Goal: Find specific page/section: Find specific page/section

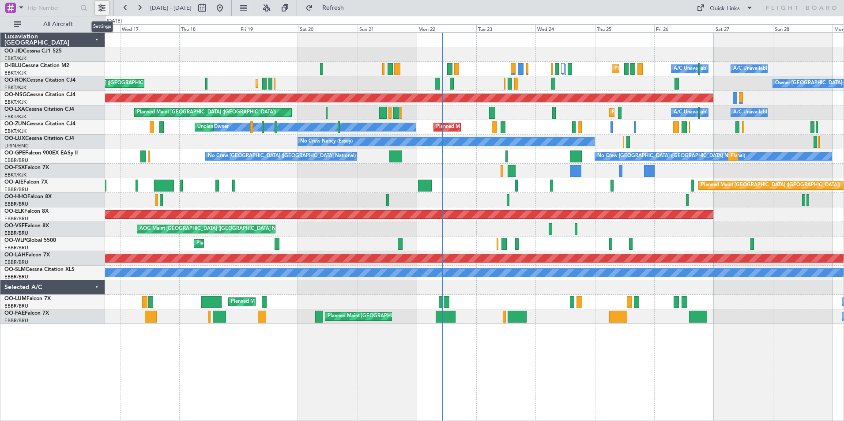
click at [98, 8] on button at bounding box center [102, 8] width 14 height 14
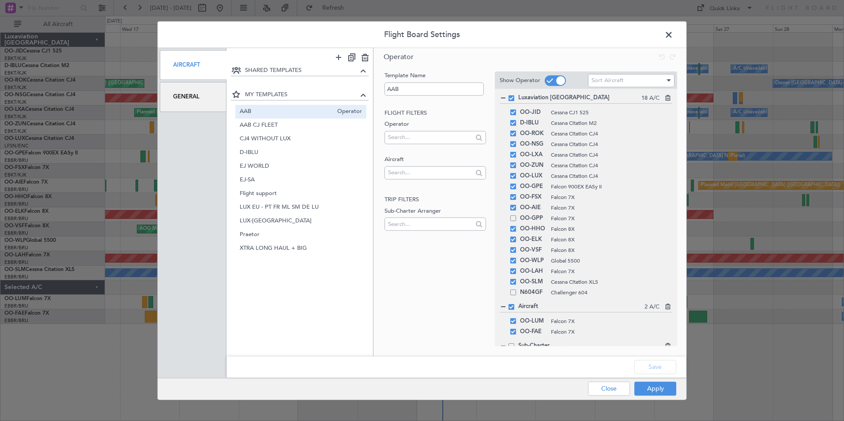
click at [184, 96] on div "General" at bounding box center [193, 97] width 67 height 30
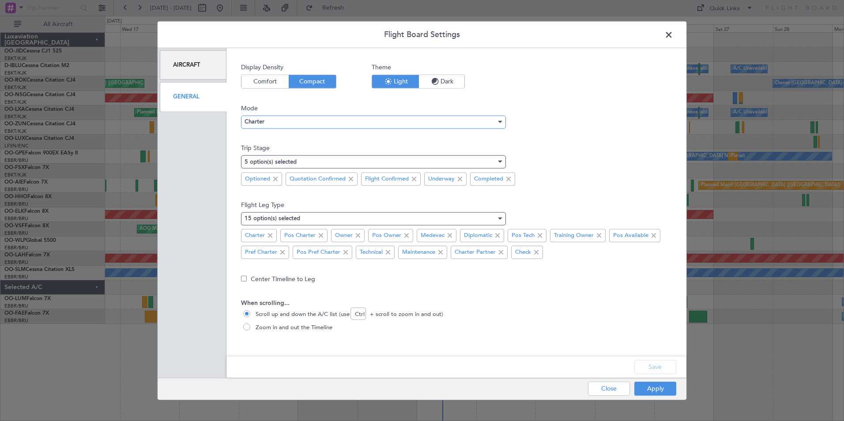
click at [279, 125] on div "Charter" at bounding box center [371, 121] width 252 height 13
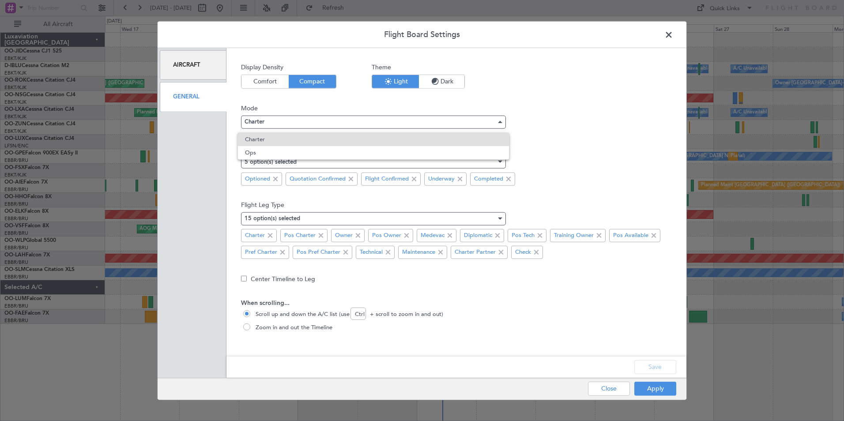
click at [279, 159] on div "Charter Ops" at bounding box center [374, 145] width 272 height 27
click at [280, 154] on span "Ops" at bounding box center [373, 152] width 257 height 13
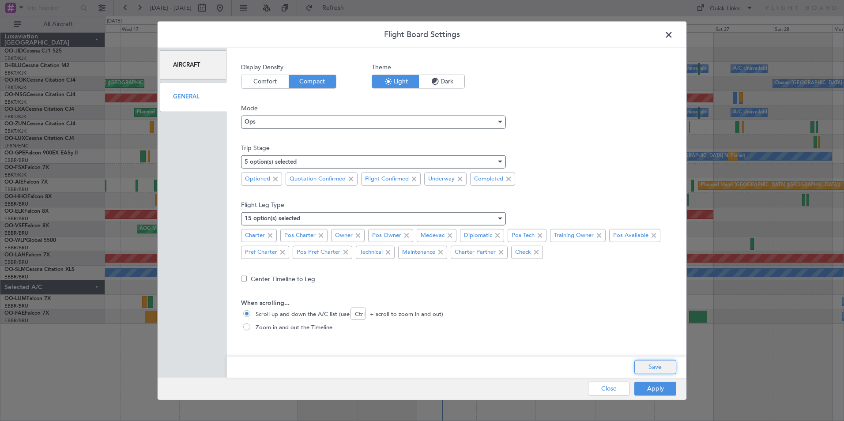
click at [667, 372] on button "Save" at bounding box center [656, 367] width 42 height 14
click at [661, 386] on button "Apply" at bounding box center [656, 389] width 42 height 14
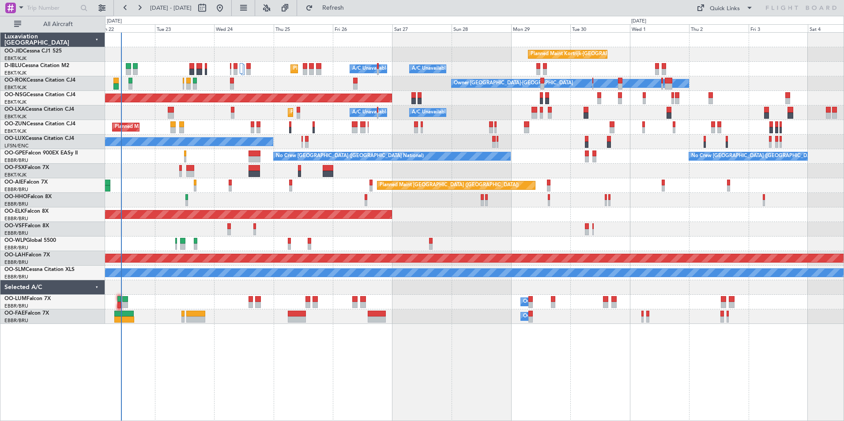
click at [419, 178] on div "Planned Maint Kortrijk-Wevelgem Planned Maint Nice (Côte d'Azur Airport) A/C Un…" at bounding box center [474, 178] width 739 height 291
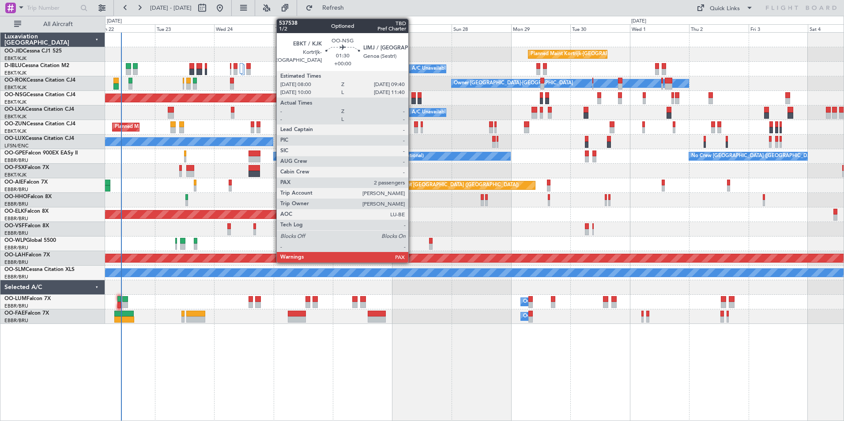
click at [412, 102] on div at bounding box center [414, 101] width 4 height 6
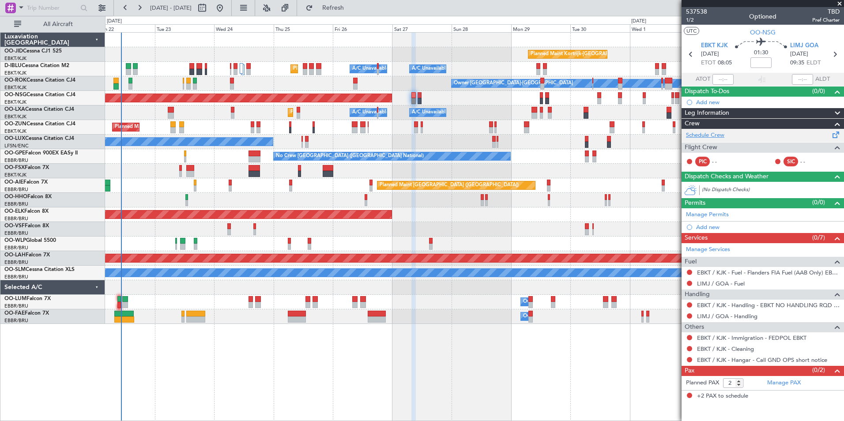
click at [717, 136] on link "Schedule Crew" at bounding box center [705, 135] width 38 height 9
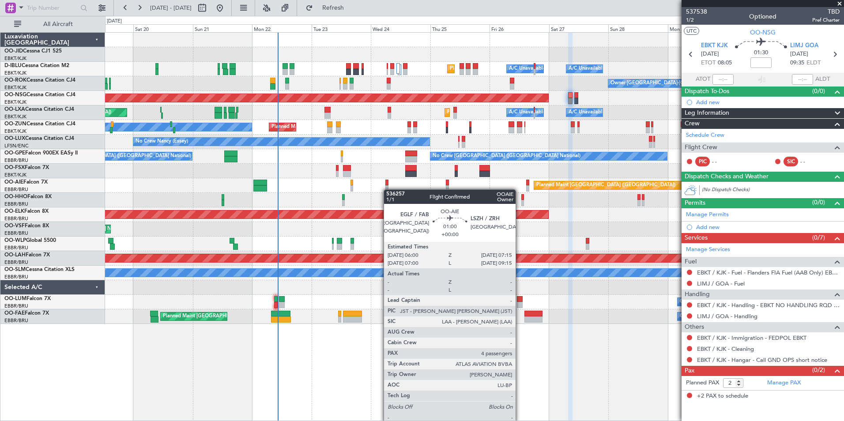
click at [388, 189] on div at bounding box center [387, 188] width 4 height 6
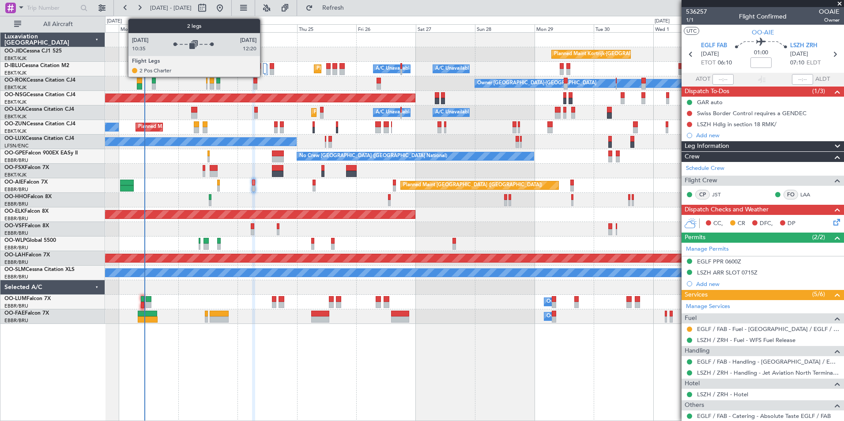
click at [264, 67] on div at bounding box center [264, 68] width 3 height 11
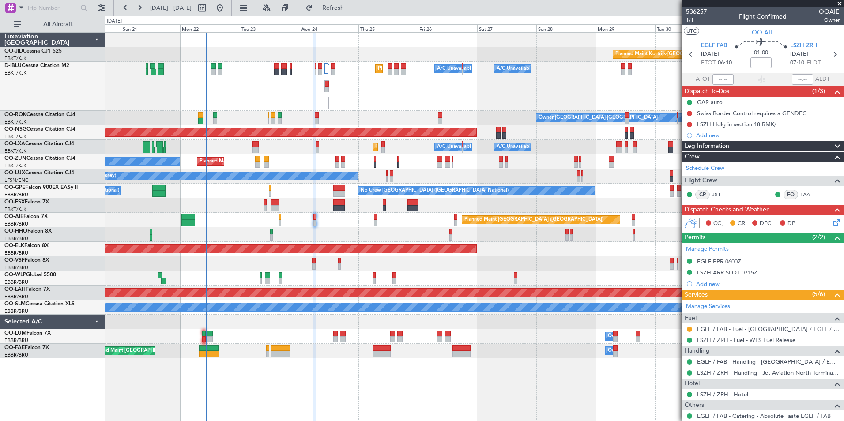
click at [296, 122] on div "Owner Kortrijk-Wevelgem Planned Maint Kortrijk-Wevelgem" at bounding box center [474, 118] width 739 height 15
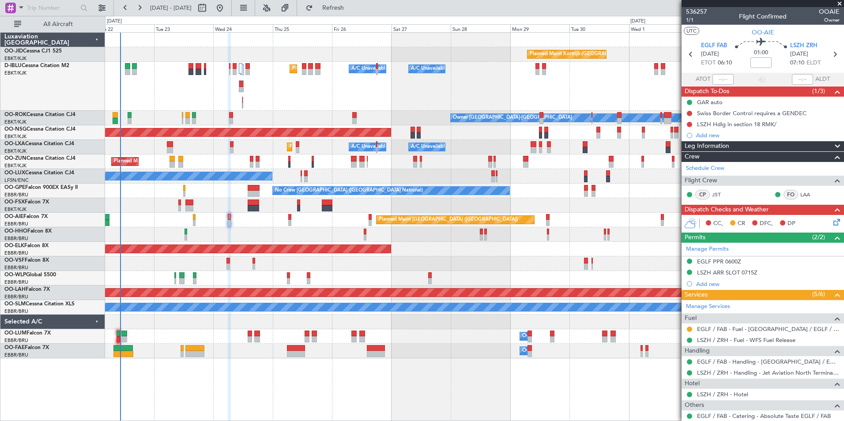
click at [233, 232] on div "Planned Maint Kortrijk-Wevelgem Planned Maint Nice (Côte d'Azur Airport) A/C Un…" at bounding box center [474, 196] width 739 height 326
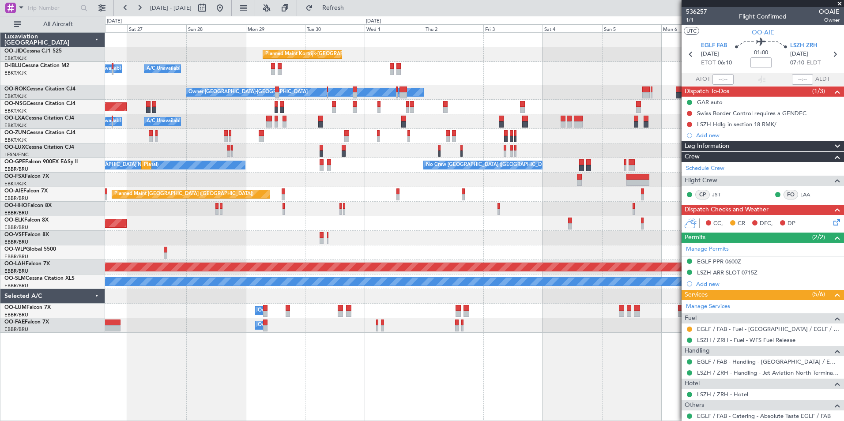
click at [650, 180] on div "Planned Maint Kortrijk-Wevelgem A/C Unavailable Brussels (Brussels National) A/…" at bounding box center [474, 183] width 739 height 300
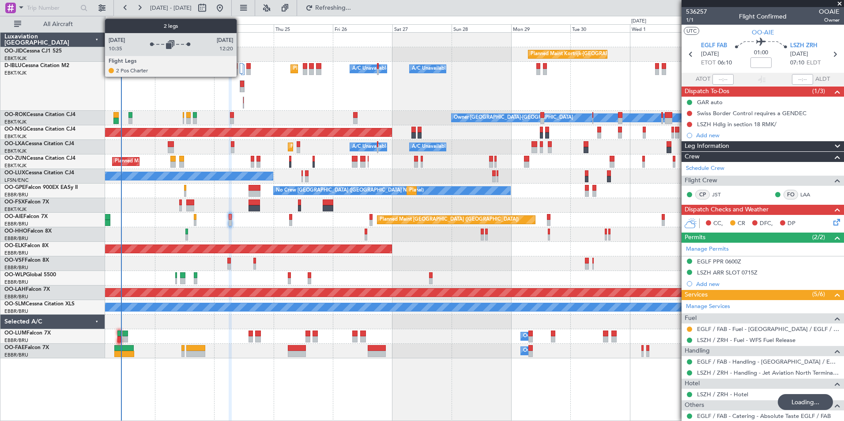
click at [241, 71] on div at bounding box center [241, 68] width 3 height 11
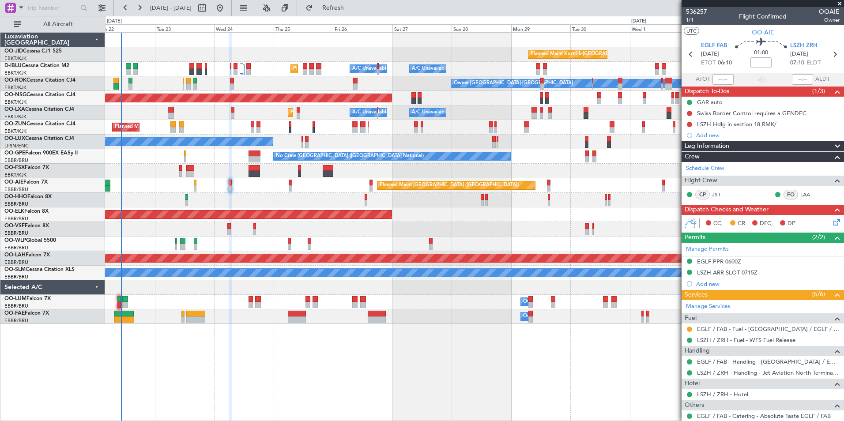
click at [213, 125] on div "Planned Maint Kortrijk-Wevelgem Owner" at bounding box center [474, 127] width 739 height 15
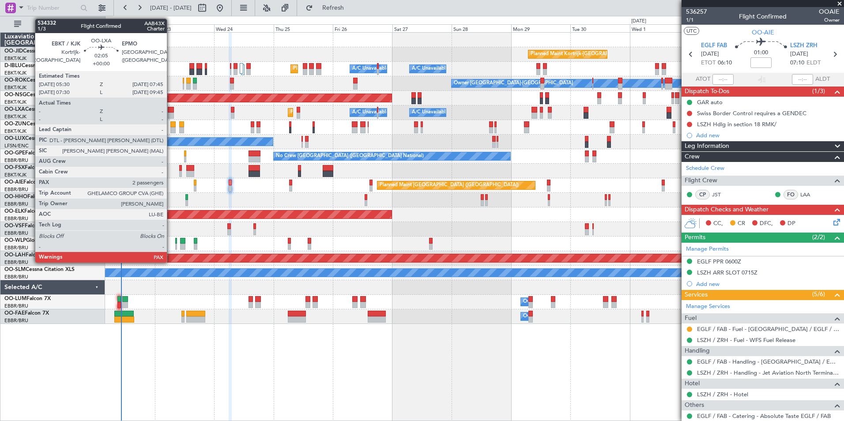
click at [171, 110] on div at bounding box center [171, 110] width 6 height 6
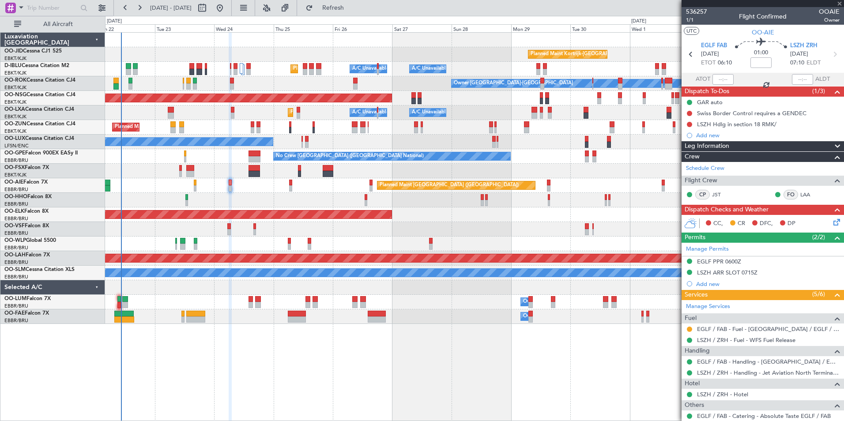
type input "2"
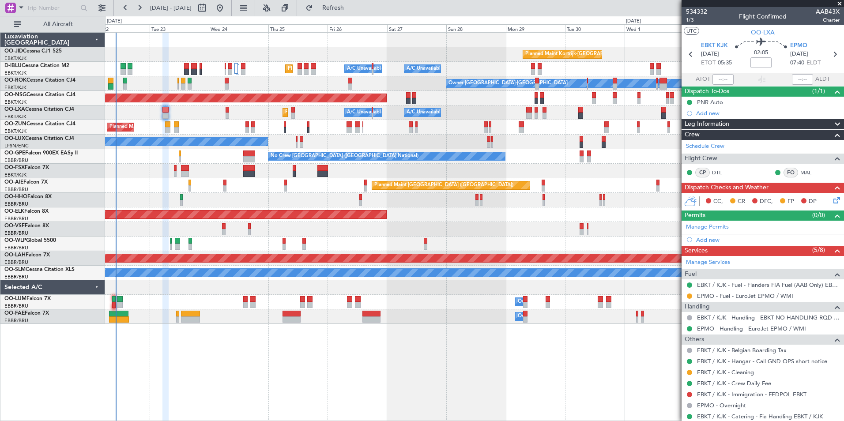
click at [346, 236] on div "AOG Maint [GEOGRAPHIC_DATA] ([GEOGRAPHIC_DATA] National)" at bounding box center [474, 229] width 739 height 15
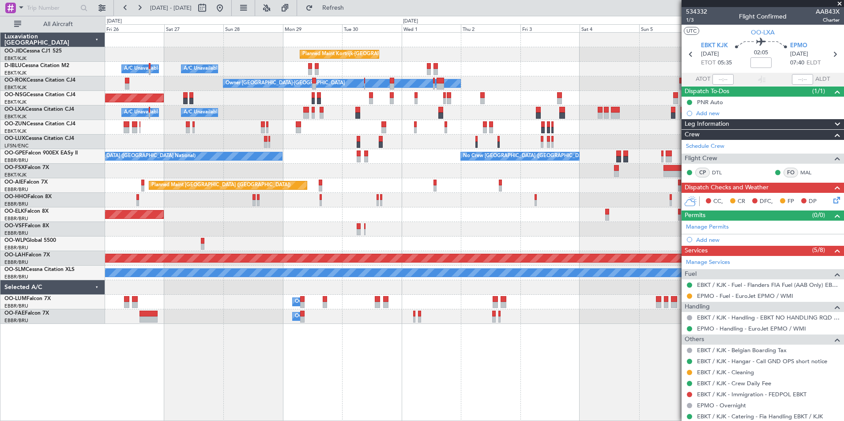
click at [299, 136] on div "Planned Maint Kortrijk-Wevelgem A/C Unavailable Brussels (Brussels National) A/…" at bounding box center [474, 178] width 739 height 291
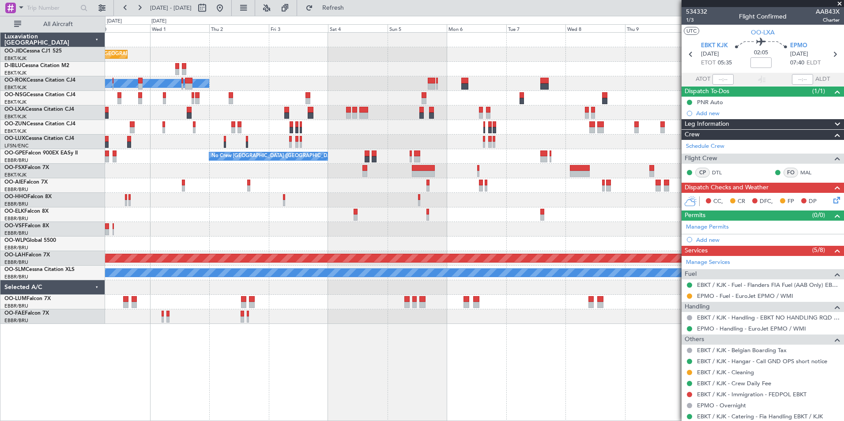
click at [310, 144] on div "Planned Maint Kortrijk-Wevelgem A/C Unavailable Kortrijk-Wevelgem Owner Kortrij…" at bounding box center [474, 178] width 739 height 291
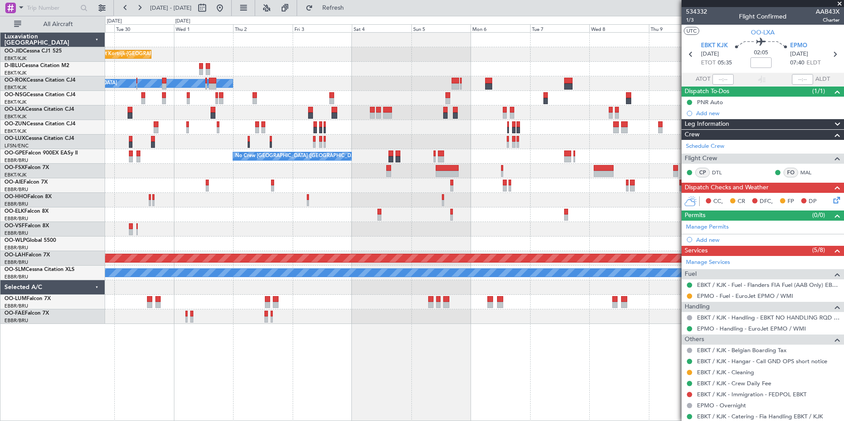
click at [598, 130] on div "Planned Maint Kortrijk-Wevelgem A/C Unavailable Kortrijk-Wevelgem A/C Unavailab…" at bounding box center [474, 178] width 739 height 291
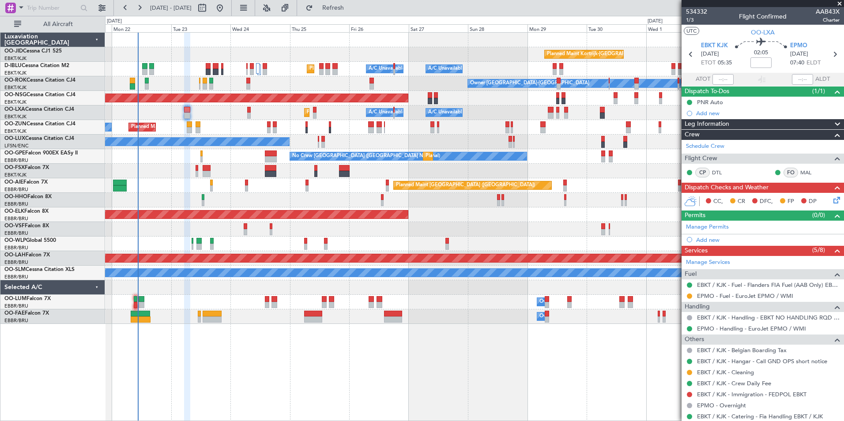
click at [527, 138] on div "Planned Maint Kortrijk-Wevelgem A/C Unavailable Brussels (Brussels National) A/…" at bounding box center [474, 178] width 739 height 291
click at [182, 117] on div "Planned Maint Kortrijk-Wevelgem Planned Maint Nice (Côte d'Azur Airport) A/C Un…" at bounding box center [474, 178] width 739 height 291
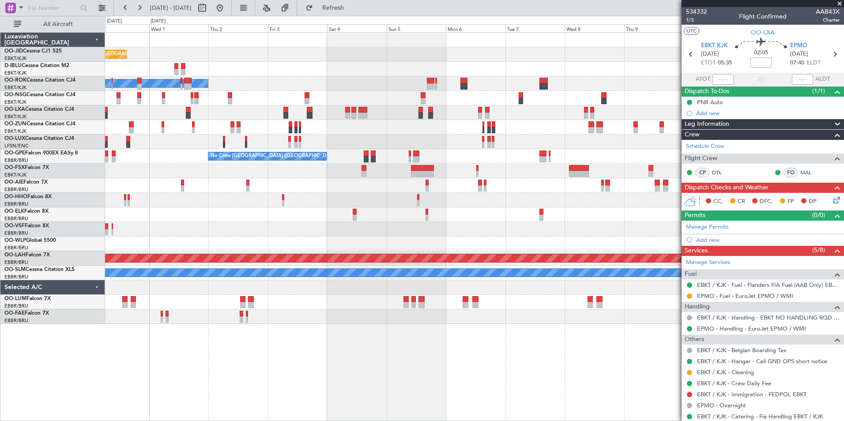
click at [311, 77] on div "Owner [GEOGRAPHIC_DATA]-[GEOGRAPHIC_DATA]" at bounding box center [474, 83] width 739 height 15
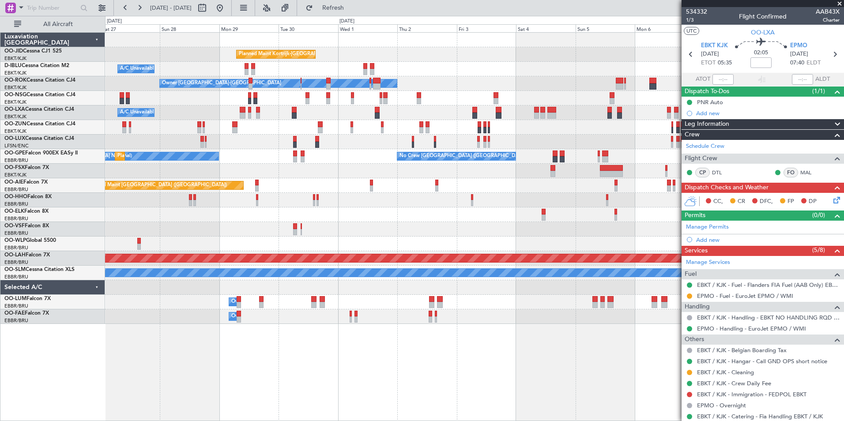
click at [526, 150] on div "Planned Maint Kortrijk-Wevelgem A/C Unavailable Kortrijk-Wevelgem Planned Maint…" at bounding box center [474, 178] width 739 height 291
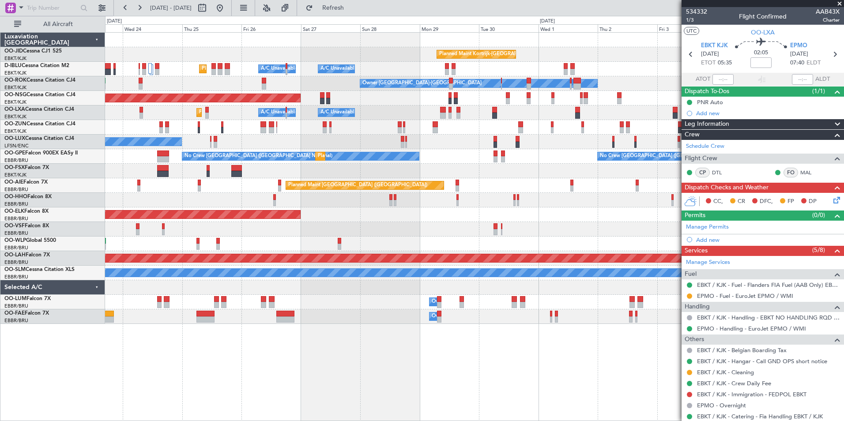
click at [457, 312] on div "Planned Maint Kortrijk-Wevelgem A/C Unavailable Kortrijk-Wevelgem A/C Unavailab…" at bounding box center [474, 178] width 739 height 291
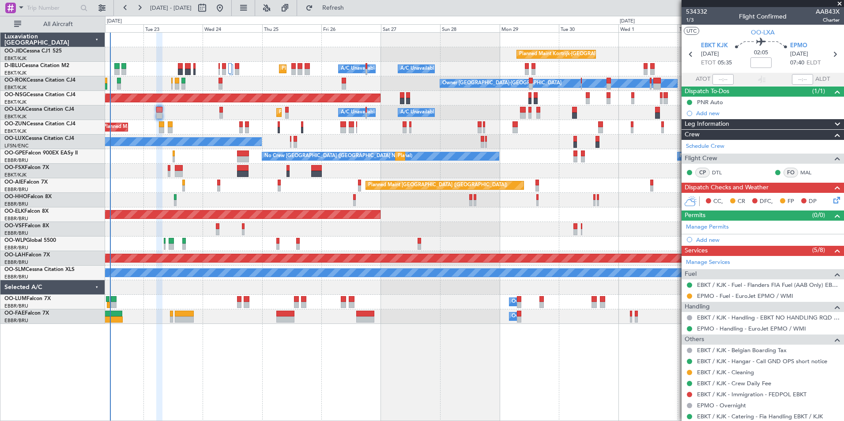
click at [444, 194] on div "Planned Maint Kortrijk-Wevelgem A/C Unavailable Kortrijk-Wevelgem A/C Unavailab…" at bounding box center [474, 178] width 739 height 291
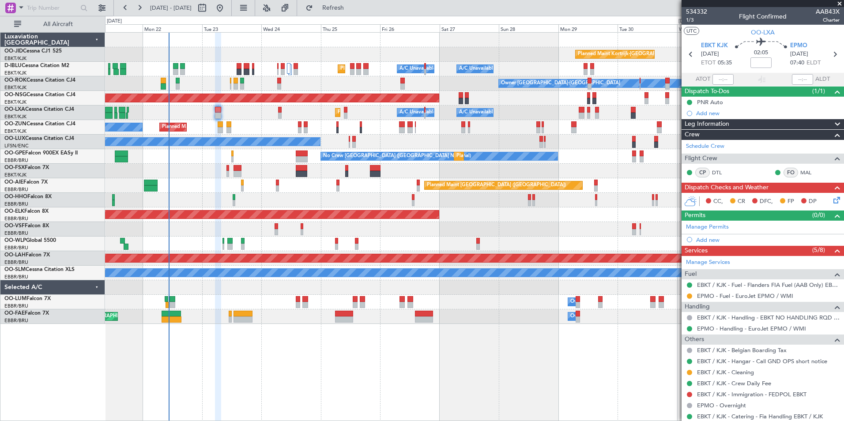
click at [207, 131] on div "Planned Maint Kortrijk-Wevelgem A/C Unavailable Kortrijk-Wevelgem A/C Unavailab…" at bounding box center [474, 178] width 739 height 291
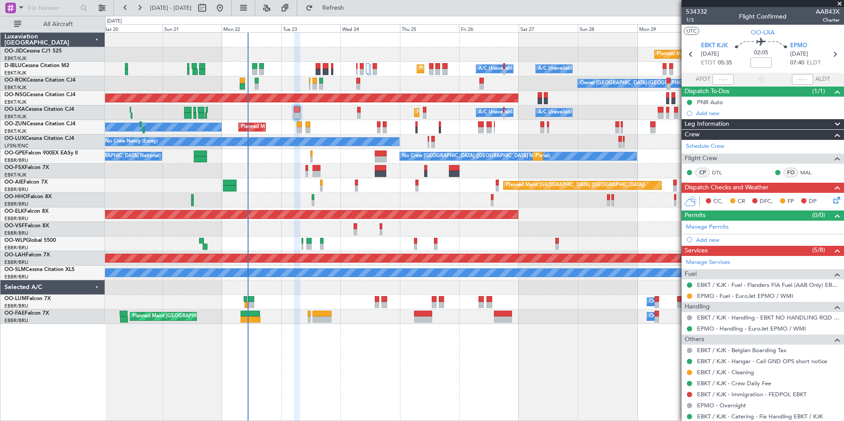
click at [319, 127] on div "Planned Maint Kortrijk-Wevelgem A/C Unavailable Kortrijk-Wevelgem A/C Unavailab…" at bounding box center [474, 178] width 739 height 291
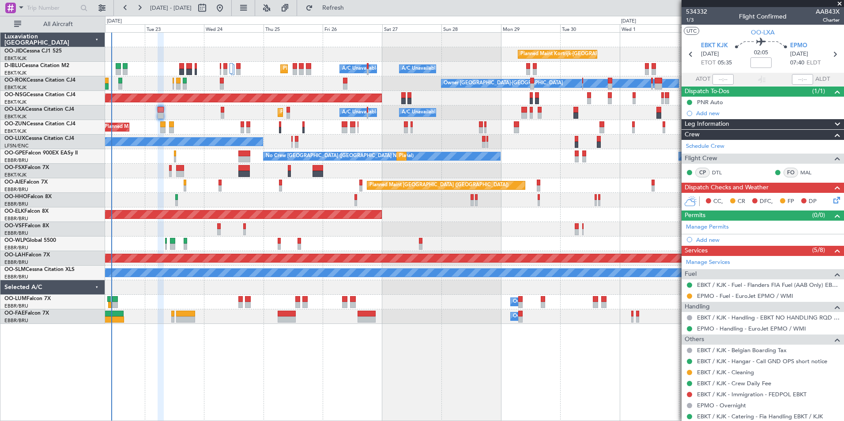
click at [142, 154] on div "Planned Maint Kortrijk-Wevelgem A/C Unavailable Kortrijk-Wevelgem A/C Unavailab…" at bounding box center [474, 178] width 739 height 291
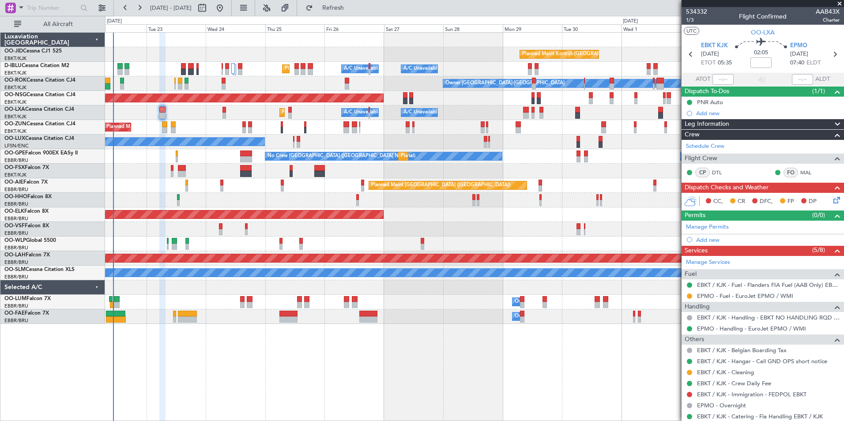
click at [508, 374] on div "Planned Maint Kortrijk-Wevelgem A/C Unavailable Kortrijk-Wevelgem Planned Maint…" at bounding box center [474, 226] width 739 height 389
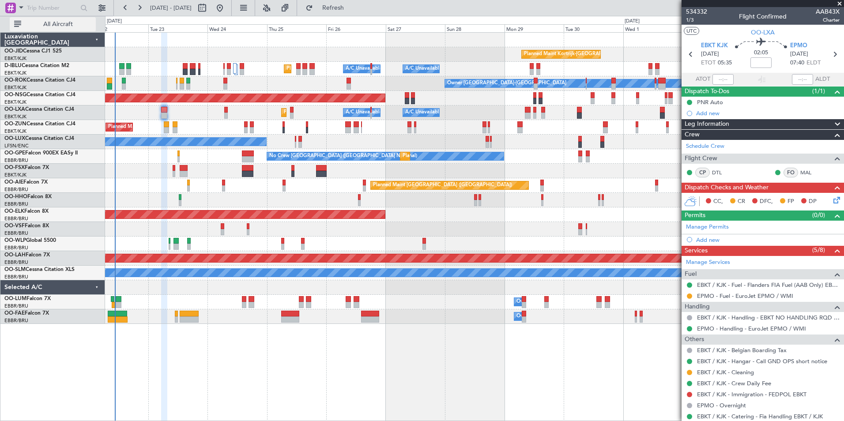
click at [56, 25] on span "All Aircraft" at bounding box center [58, 24] width 70 height 6
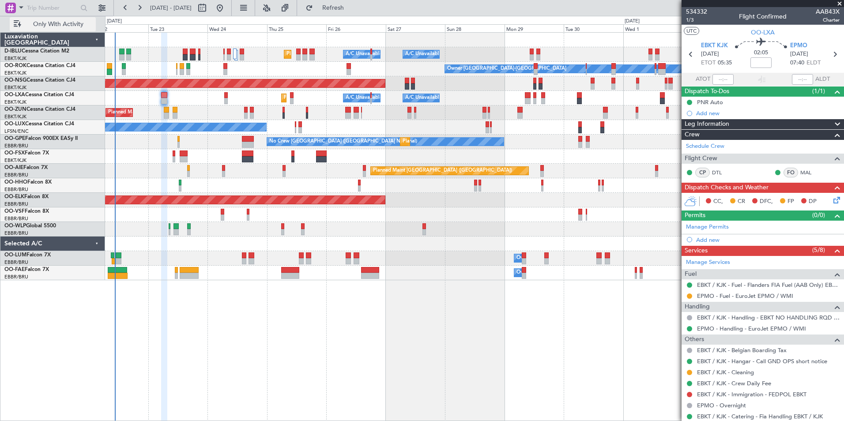
click at [56, 25] on span "Only With Activity" at bounding box center [58, 24] width 70 height 6
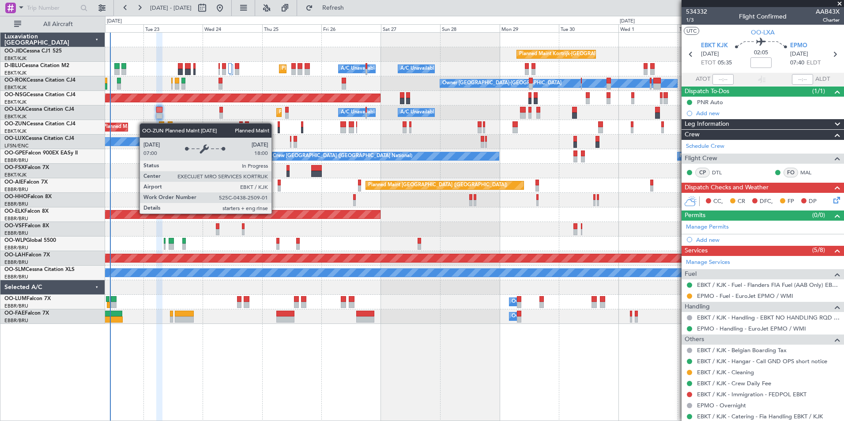
click at [119, 128] on div "Planned Maint Kortrijk-Wevelgem Planned Maint Nice (Côte d'Azur Airport) A/C Un…" at bounding box center [474, 178] width 739 height 291
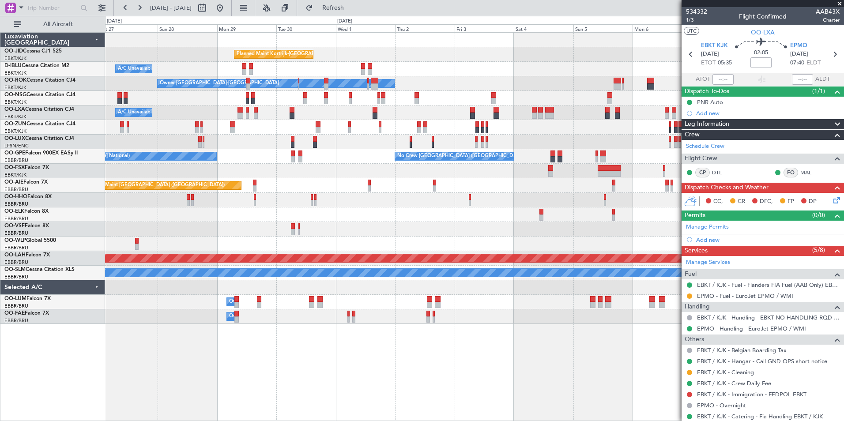
click at [265, 162] on div "Planned Maint Kortrijk-[GEOGRAPHIC_DATA] A/C Unavailable [GEOGRAPHIC_DATA]-[GEO…" at bounding box center [474, 178] width 739 height 291
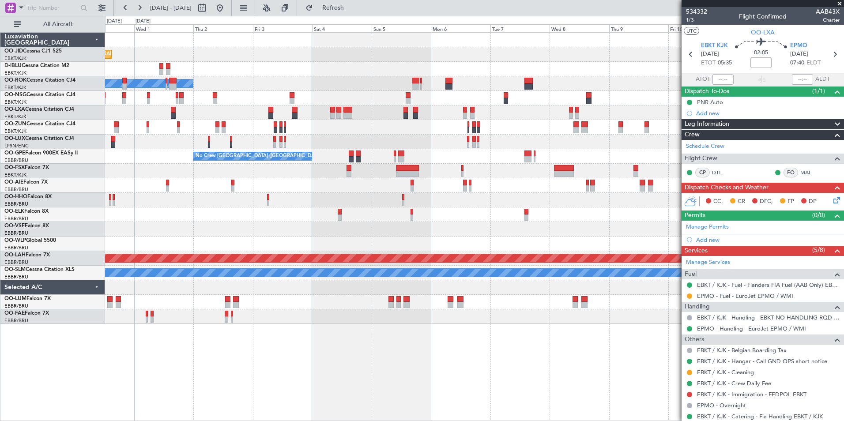
click at [294, 189] on div "Planned Maint Kortrijk-[GEOGRAPHIC_DATA] A/C Unavailable [GEOGRAPHIC_DATA]-[GEO…" at bounding box center [474, 178] width 739 height 291
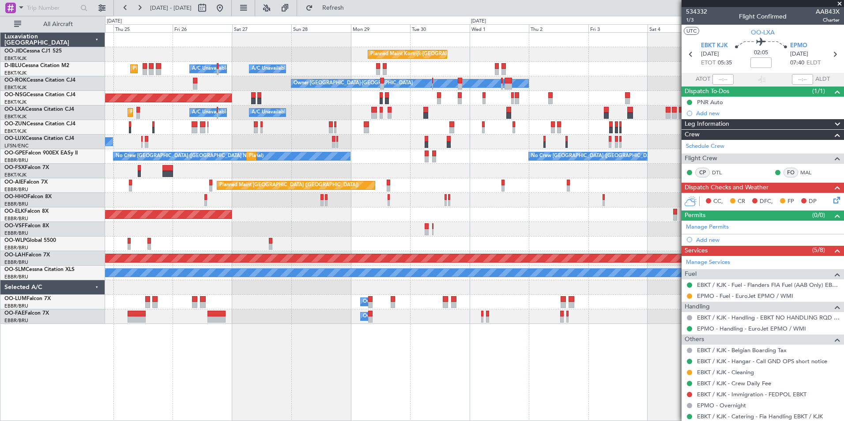
click at [618, 166] on div "Planned Maint Kortrijk-[GEOGRAPHIC_DATA] A/C Unavailable [GEOGRAPHIC_DATA]-[GEO…" at bounding box center [474, 178] width 739 height 291
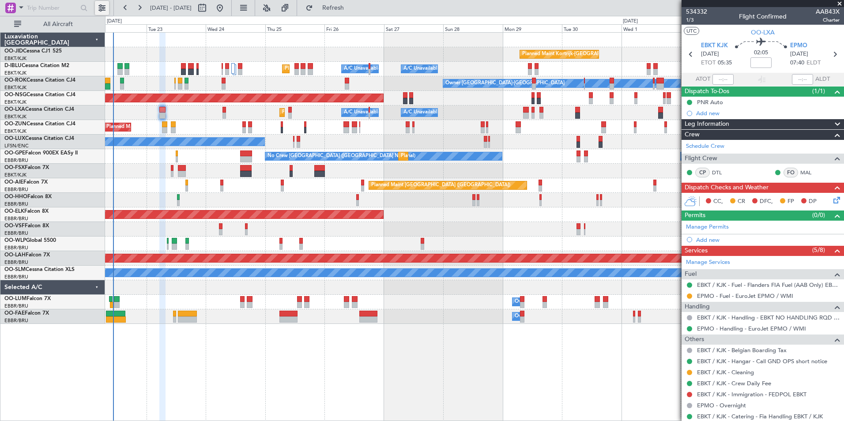
click at [97, 11] on button at bounding box center [102, 8] width 14 height 14
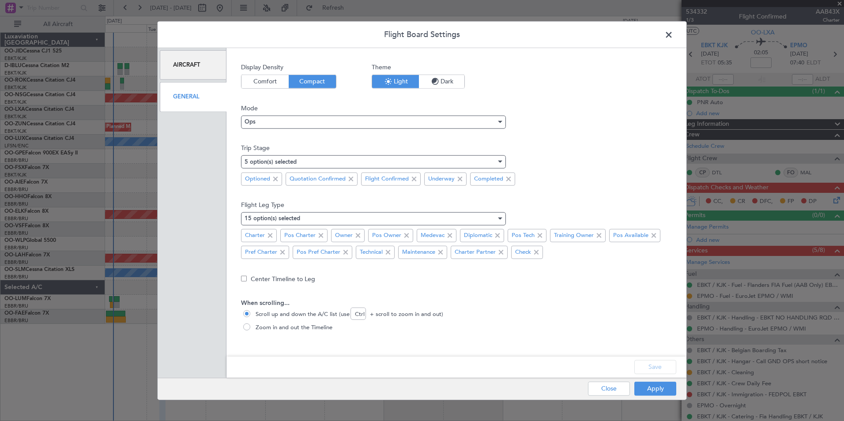
click at [199, 60] on div "Aircraft" at bounding box center [193, 65] width 67 height 30
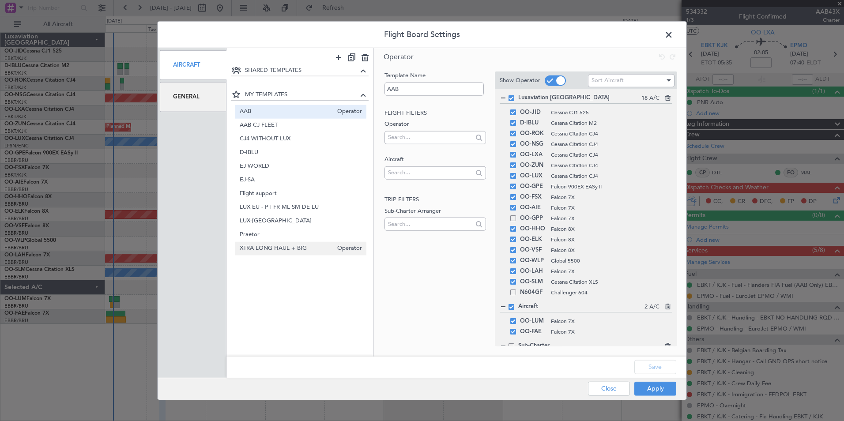
click at [260, 246] on span "XTRA LONG HAUL + BIG" at bounding box center [287, 248] width 94 height 9
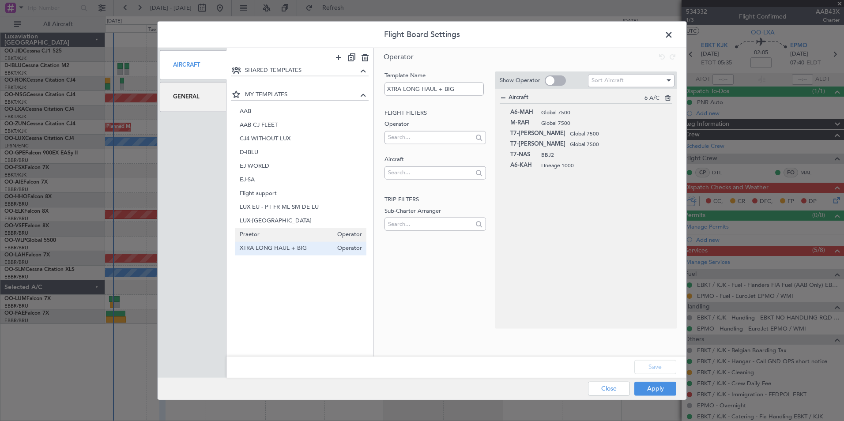
click at [263, 238] on span "Praetor" at bounding box center [287, 234] width 94 height 9
click at [263, 245] on span "XTRA LONG HAUL + BIG" at bounding box center [287, 248] width 94 height 9
type input "XTRA LONG HAUL + BIG"
click at [654, 392] on button "Apply" at bounding box center [656, 389] width 42 height 14
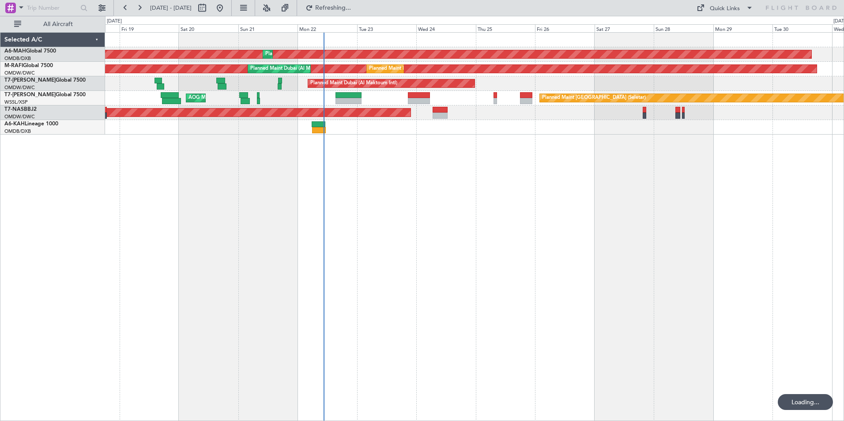
click at [438, 166] on div "Planned Maint [GEOGRAPHIC_DATA] ([GEOGRAPHIC_DATA] Intl) Planned Maint [GEOGRAP…" at bounding box center [474, 226] width 739 height 389
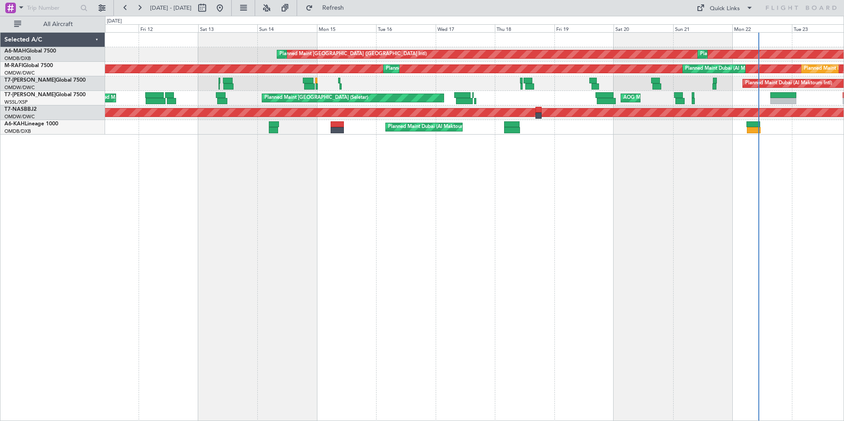
click at [595, 194] on div "Planned Maint [GEOGRAPHIC_DATA] ([GEOGRAPHIC_DATA] Intl) Planned Maint [GEOGRAP…" at bounding box center [474, 226] width 739 height 389
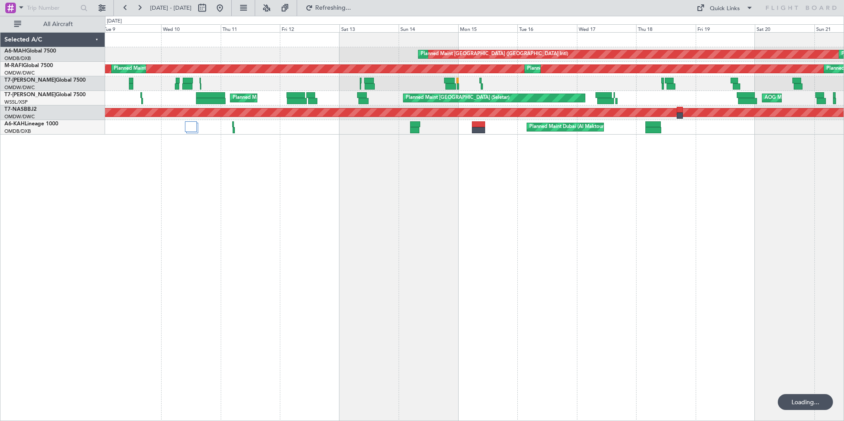
click at [448, 203] on div "Planned Maint [GEOGRAPHIC_DATA] ([GEOGRAPHIC_DATA] Intl) Planned Maint [GEOGRAP…" at bounding box center [474, 226] width 739 height 389
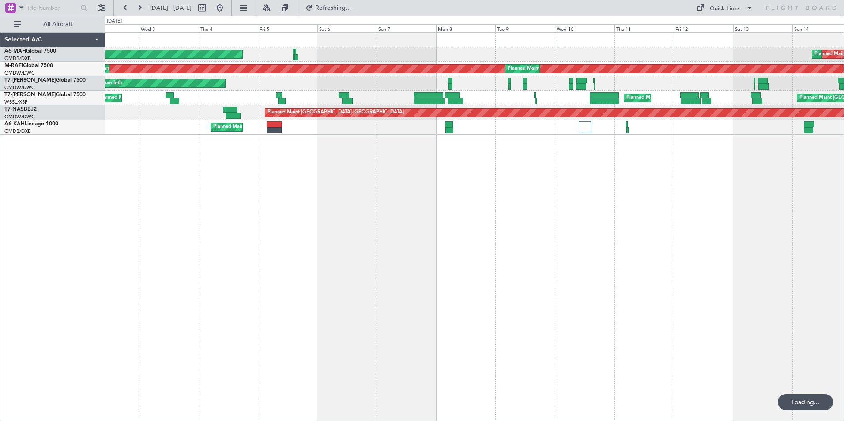
click at [789, 259] on div "Planned Maint [GEOGRAPHIC_DATA] ([GEOGRAPHIC_DATA] Intl) Planned Maint [GEOGRAP…" at bounding box center [474, 226] width 739 height 389
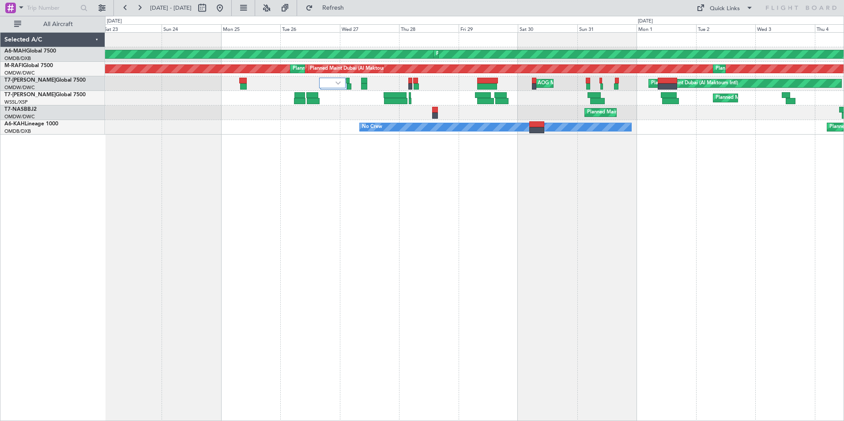
click at [684, 209] on div "Planned Maint [GEOGRAPHIC_DATA] ([GEOGRAPHIC_DATA] Intl) Planned Maint [GEOGRAP…" at bounding box center [474, 226] width 739 height 389
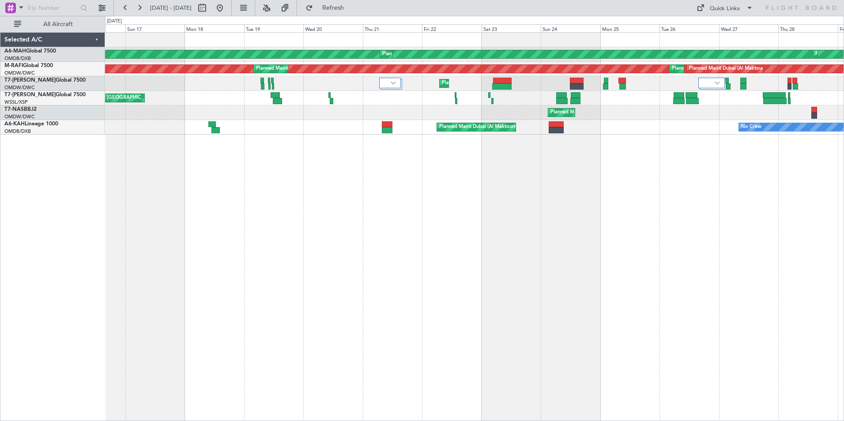
click at [525, 155] on div "Planned Maint [GEOGRAPHIC_DATA] ([GEOGRAPHIC_DATA] Intl) Planned Maint [GEOGRAP…" at bounding box center [474, 226] width 739 height 389
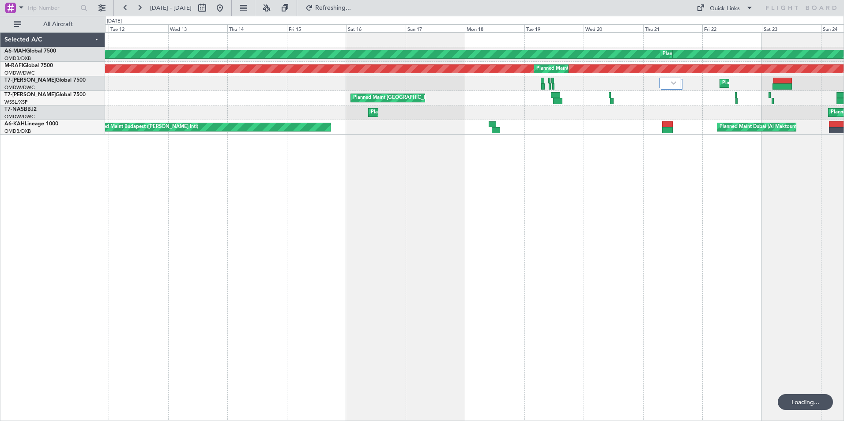
click at [483, 185] on div "Planned Maint [GEOGRAPHIC_DATA] ([GEOGRAPHIC_DATA] Intl) Planned Maint [GEOGRAP…" at bounding box center [474, 226] width 739 height 389
click at [584, 201] on div "Planned Maint [GEOGRAPHIC_DATA] ([GEOGRAPHIC_DATA] Intl) Planned Maint [GEOGRAP…" at bounding box center [474, 226] width 739 height 389
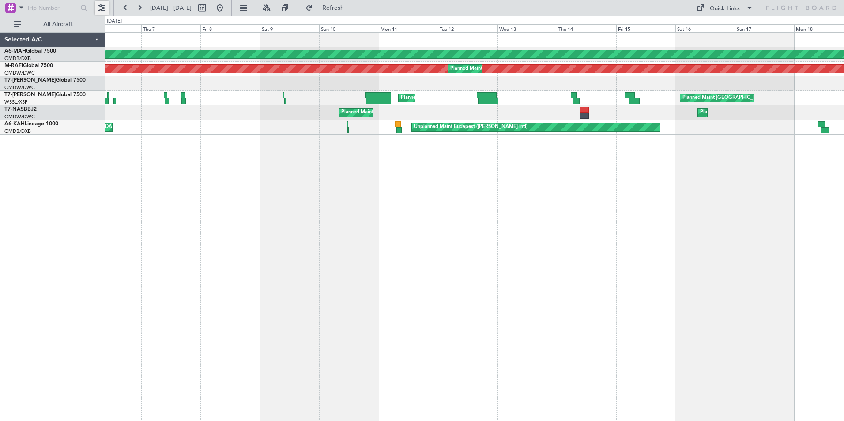
click at [103, 5] on button at bounding box center [102, 8] width 14 height 14
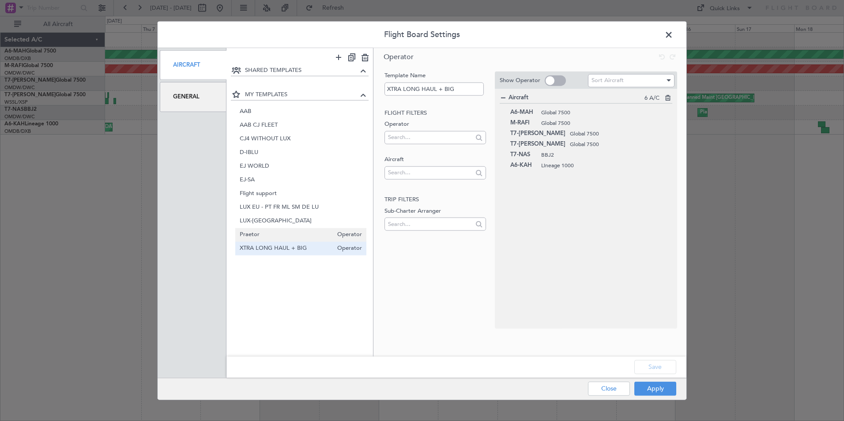
click at [258, 238] on span "Praetor" at bounding box center [287, 234] width 94 height 9
type input "Praetor"
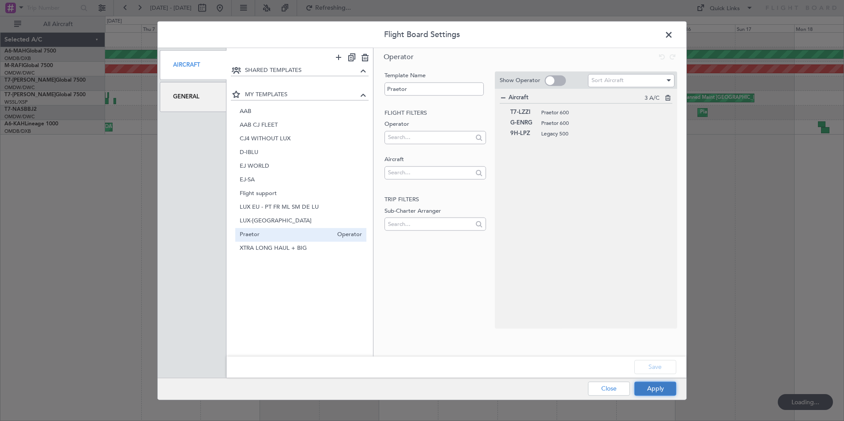
click at [654, 391] on button "Apply" at bounding box center [656, 389] width 42 height 14
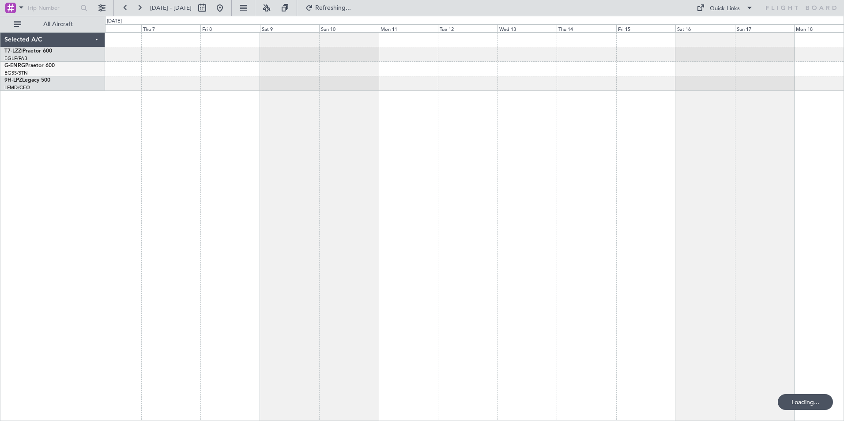
click at [349, 196] on div at bounding box center [474, 226] width 739 height 389
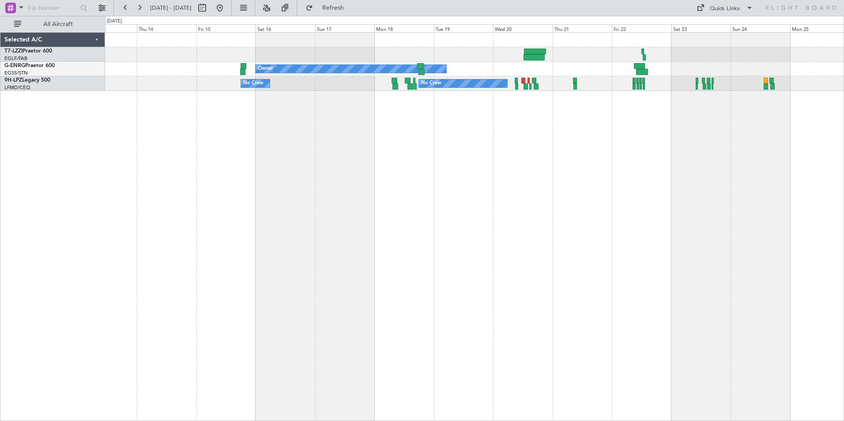
click at [341, 256] on div "Owner No Crew No Crew" at bounding box center [474, 226] width 739 height 389
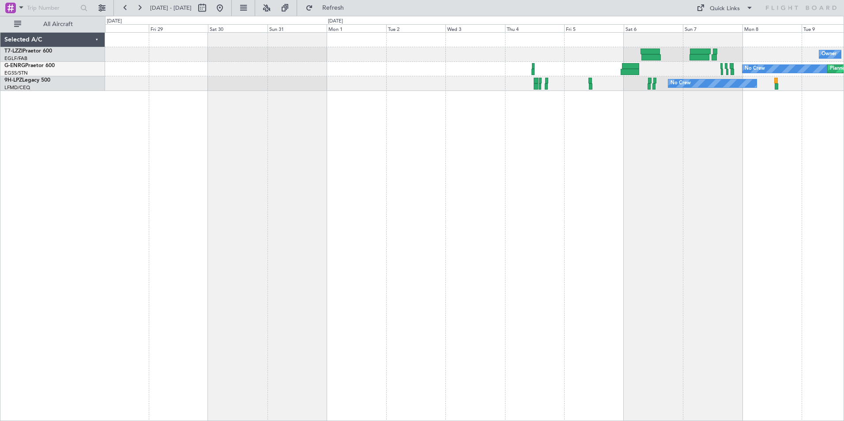
click at [91, 138] on div "Owner No Crew Planned Maint [GEOGRAPHIC_DATA] ([GEOGRAPHIC_DATA]) No Crew Selec…" at bounding box center [422, 218] width 844 height 405
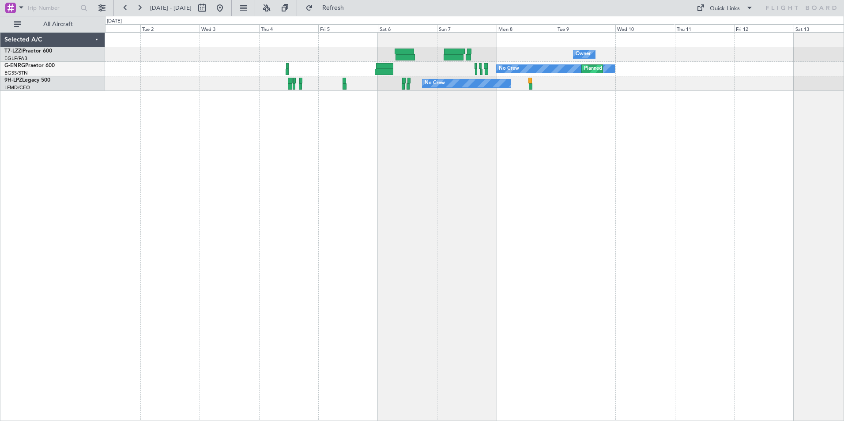
click at [385, 136] on div "Owner No Crew Planned Maint [GEOGRAPHIC_DATA] ([GEOGRAPHIC_DATA]) No Crew" at bounding box center [474, 226] width 739 height 389
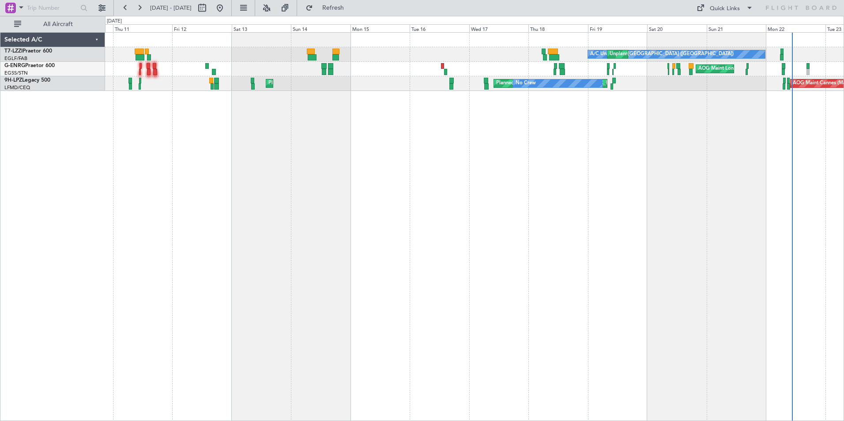
click at [144, 161] on div "A/C Unavailable [GEOGRAPHIC_DATA] ([GEOGRAPHIC_DATA]) Unplanned Maint [GEOGRAPH…" at bounding box center [474, 226] width 739 height 389
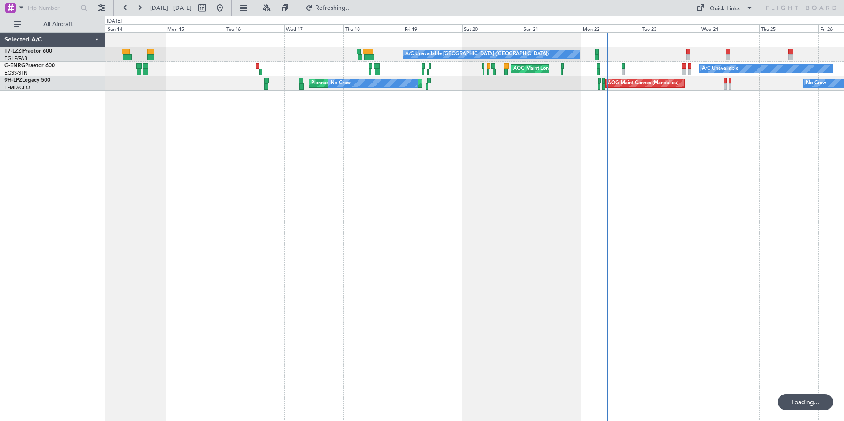
click at [514, 270] on div "Unplanned Maint [GEOGRAPHIC_DATA] ([GEOGRAPHIC_DATA]) A/C Unavailable [GEOGRAPH…" at bounding box center [474, 226] width 739 height 389
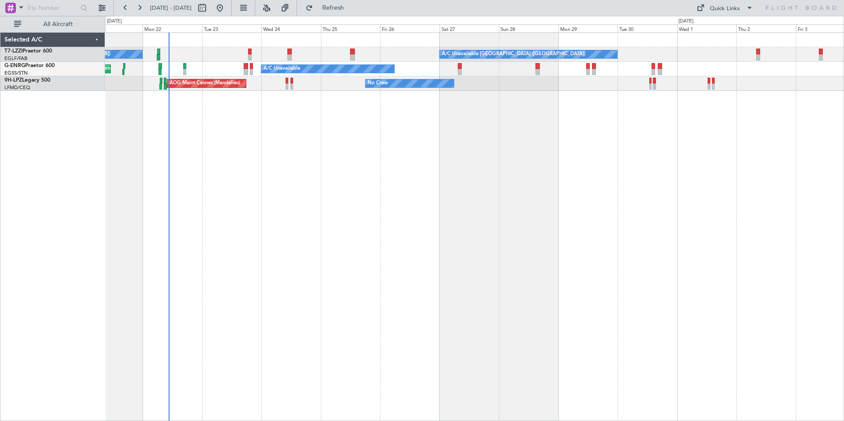
click at [243, 280] on div "A/C Unavailable [GEOGRAPHIC_DATA] ([GEOGRAPHIC_DATA]) A/C Unavailable [GEOGRAPH…" at bounding box center [474, 226] width 739 height 389
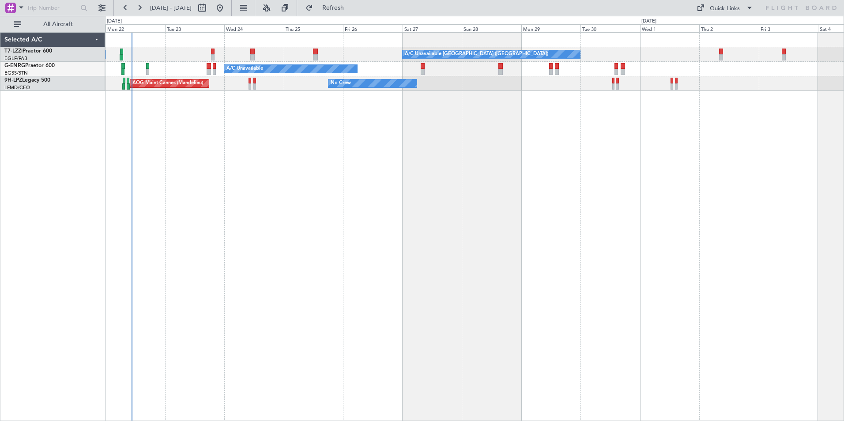
click at [229, 168] on div "A/C Unavailable [GEOGRAPHIC_DATA] ([GEOGRAPHIC_DATA]) A/C Unavailable [GEOGRAPH…" at bounding box center [474, 226] width 739 height 389
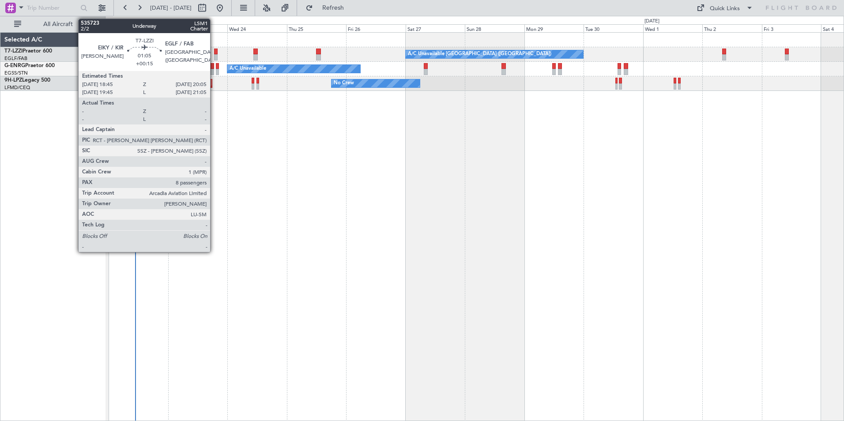
click at [214, 53] on div at bounding box center [216, 52] width 4 height 6
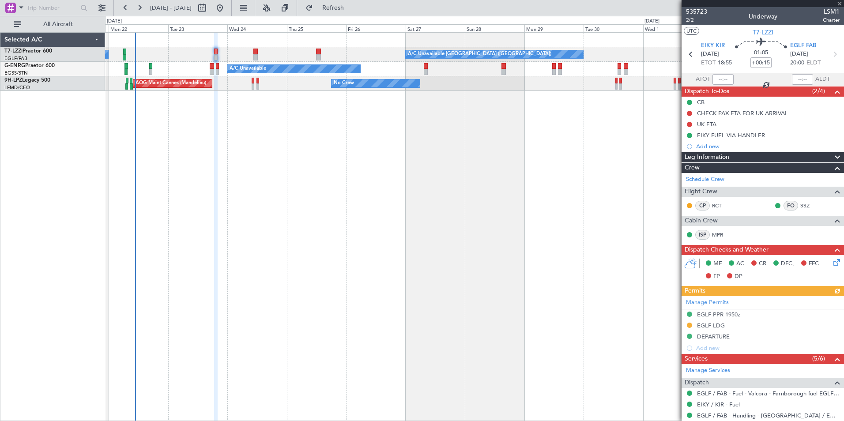
scroll to position [271, 0]
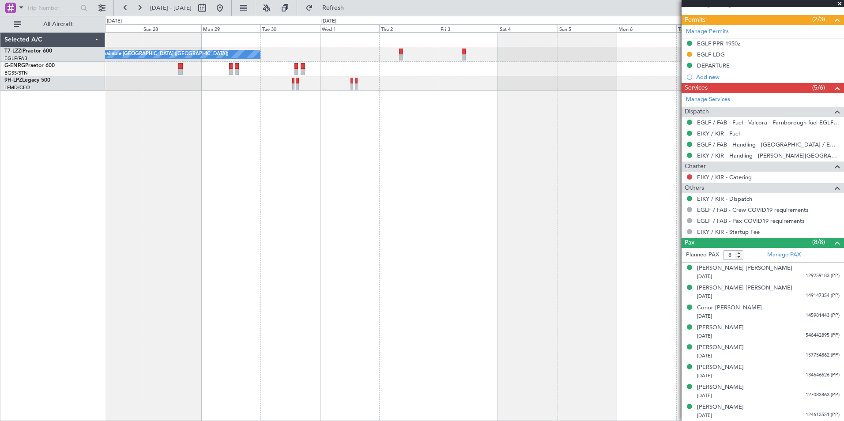
click at [202, 160] on div "A/C Unavailable [GEOGRAPHIC_DATA] ([GEOGRAPHIC_DATA]) A/C Unavailable No Crew" at bounding box center [474, 226] width 739 height 389
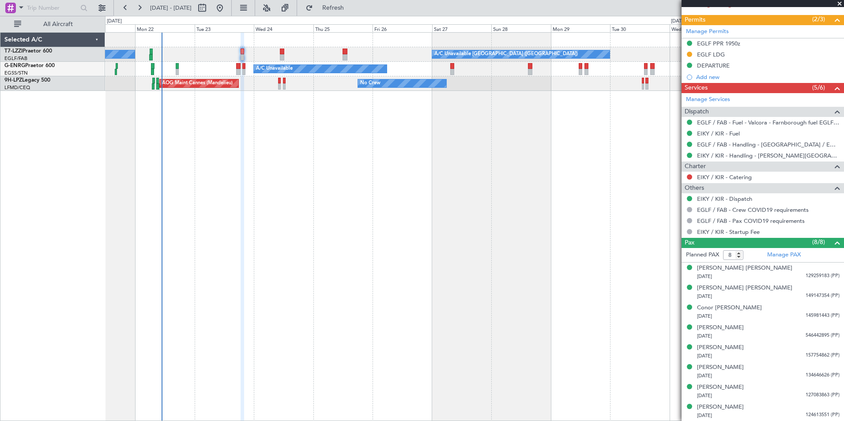
click at [554, 250] on div "A/C Unavailable [GEOGRAPHIC_DATA] ([GEOGRAPHIC_DATA]) A/C Unavailable [GEOGRAPH…" at bounding box center [474, 226] width 739 height 389
click at [98, 5] on button at bounding box center [102, 8] width 14 height 14
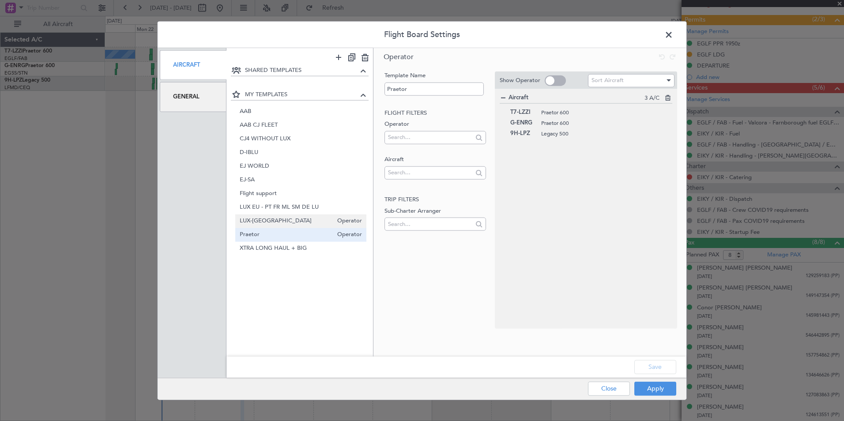
click at [333, 223] on span "LUX-[GEOGRAPHIC_DATA]" at bounding box center [287, 220] width 94 height 9
type input "LUX-[GEOGRAPHIC_DATA]"
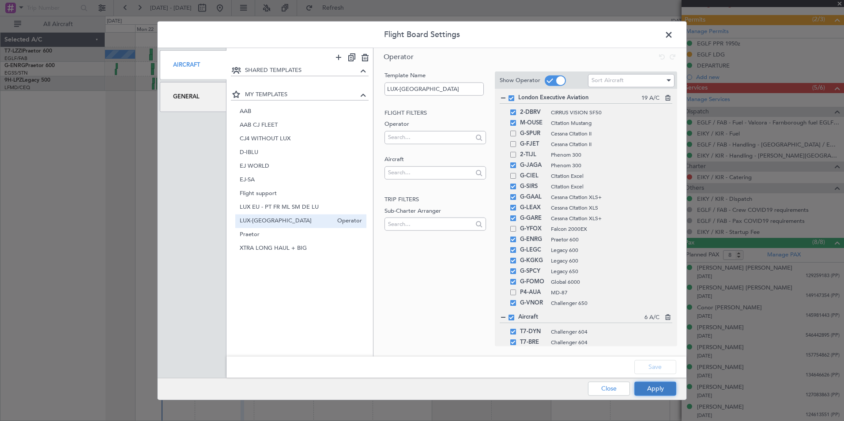
click at [656, 389] on button "Apply" at bounding box center [656, 389] width 42 height 14
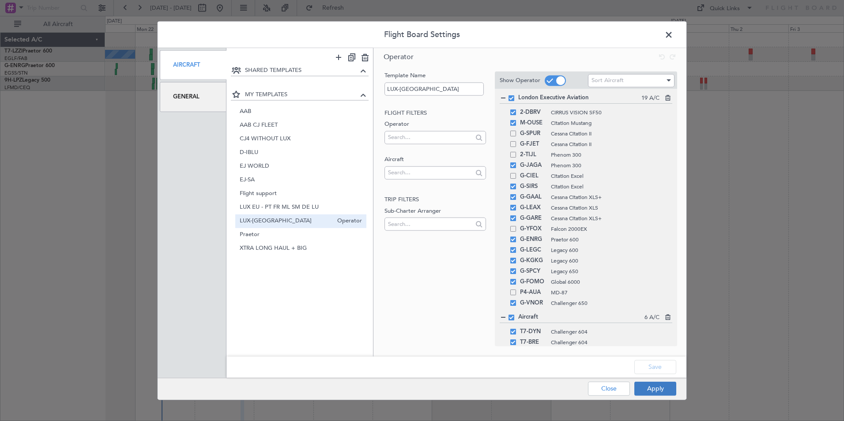
type input "0"
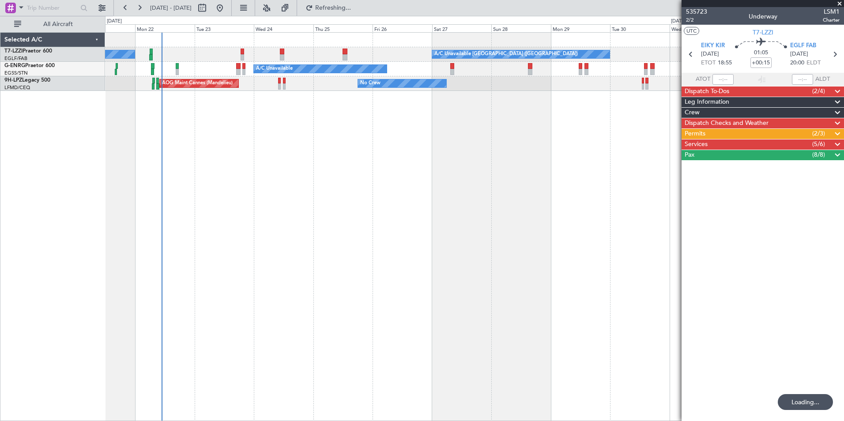
scroll to position [0, 0]
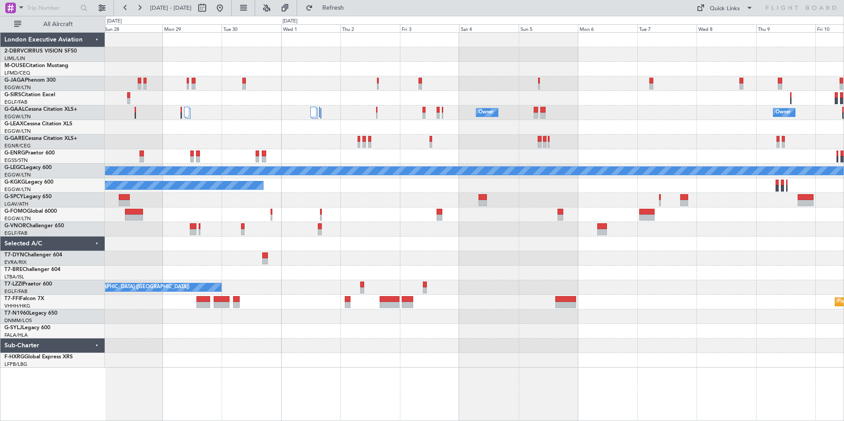
click at [382, 229] on div at bounding box center [474, 229] width 739 height 15
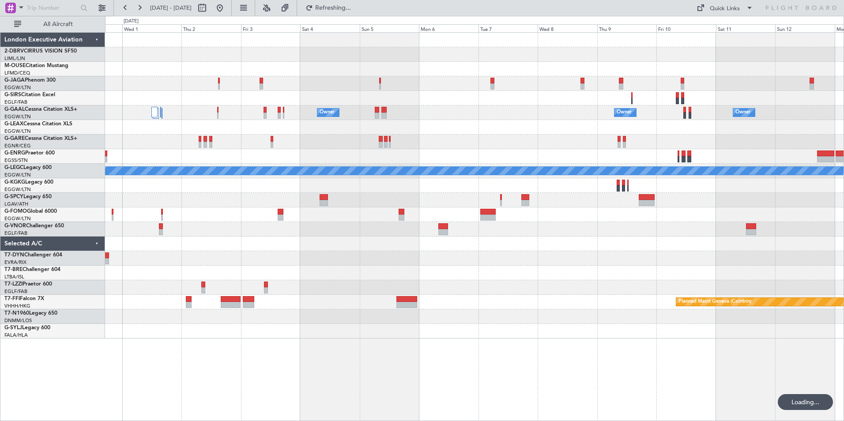
click at [435, 269] on div "Owner Owner Owner Owner [GEOGRAPHIC_DATA] ([GEOGRAPHIC_DATA]) Owner A/C Unavail…" at bounding box center [474, 186] width 739 height 306
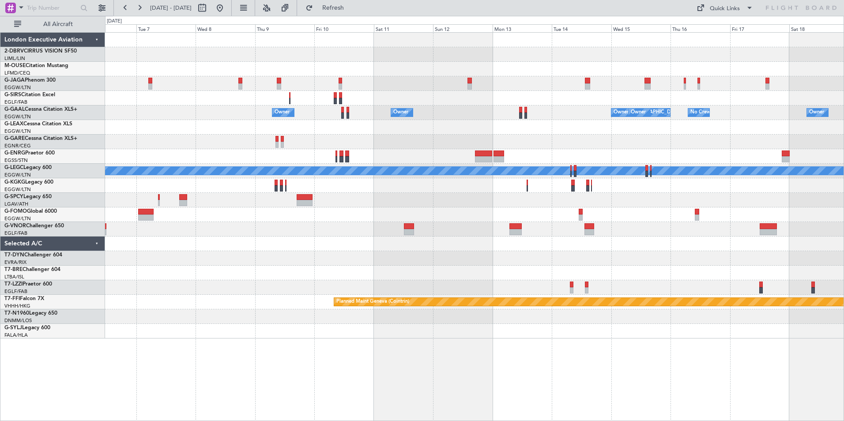
click at [287, 258] on div "Owner Owner Owner [GEOGRAPHIC_DATA] ([GEOGRAPHIC_DATA]) Owner Owner No Crew Own…" at bounding box center [474, 186] width 739 height 306
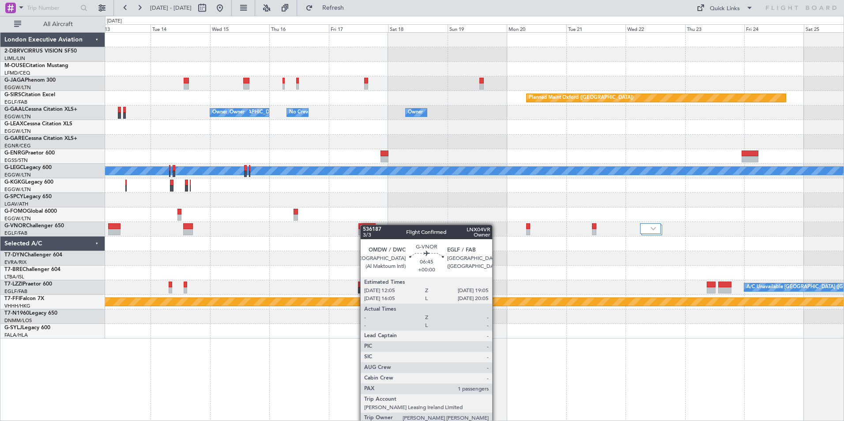
click at [363, 225] on div "Planned Maint Oxford ([GEOGRAPHIC_DATA]) Owner [GEOGRAPHIC_DATA] ([GEOGRAPHIC_D…" at bounding box center [474, 186] width 739 height 306
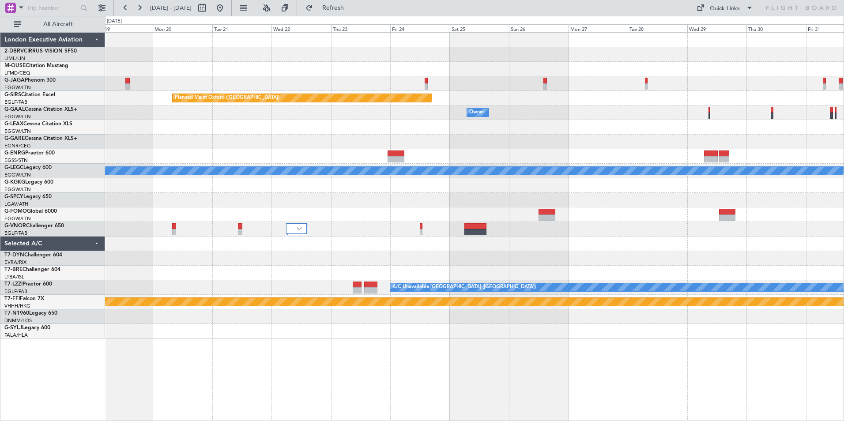
click at [185, 259] on div "Planned Maint Oxford ([GEOGRAPHIC_DATA]) Planned Maint [GEOGRAPHIC_DATA] Planne…" at bounding box center [474, 186] width 739 height 306
click at [227, 9] on button at bounding box center [220, 8] width 14 height 14
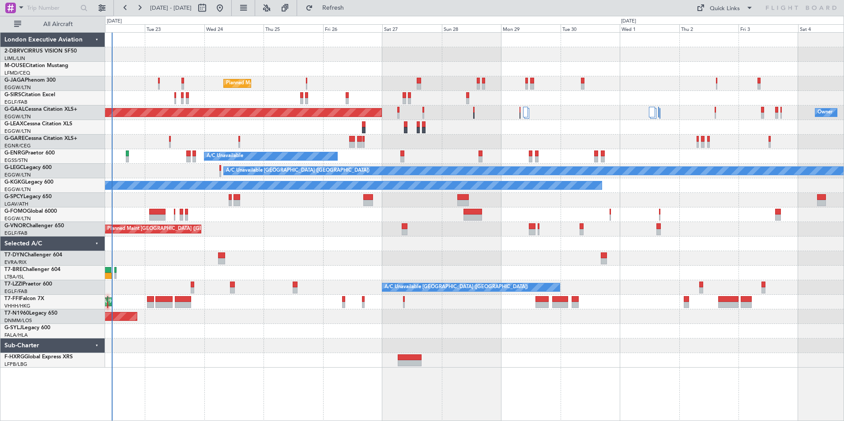
click at [253, 244] on div at bounding box center [474, 244] width 739 height 15
click at [98, 2] on button at bounding box center [102, 8] width 14 height 14
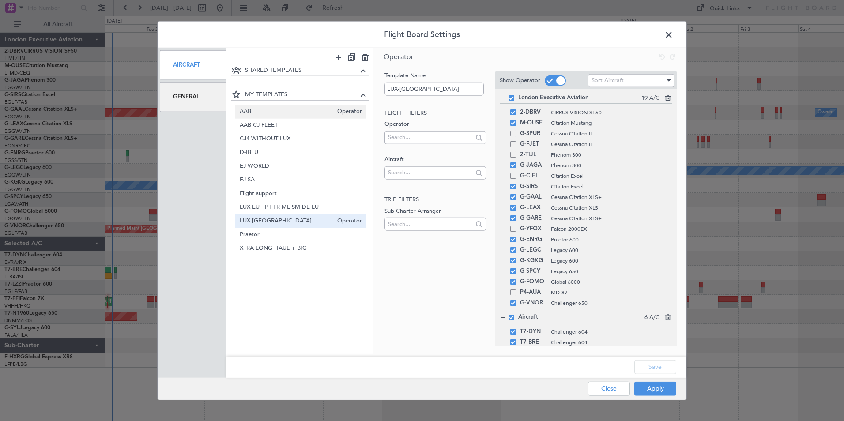
click at [288, 113] on span "AAB" at bounding box center [287, 111] width 94 height 9
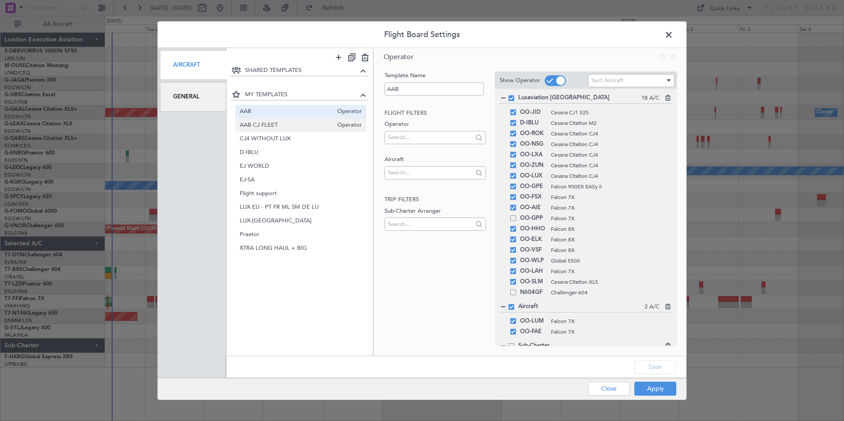
click at [303, 122] on span "AAB CJ FLEET" at bounding box center [287, 125] width 94 height 9
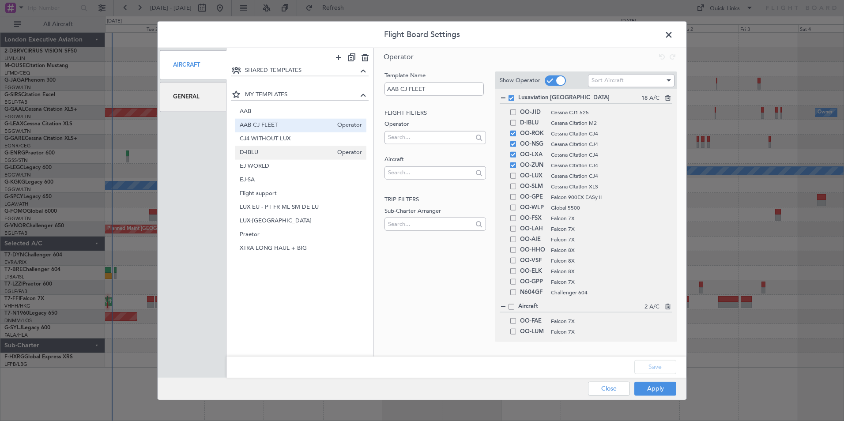
click at [302, 156] on span "D-IBLU" at bounding box center [287, 152] width 94 height 9
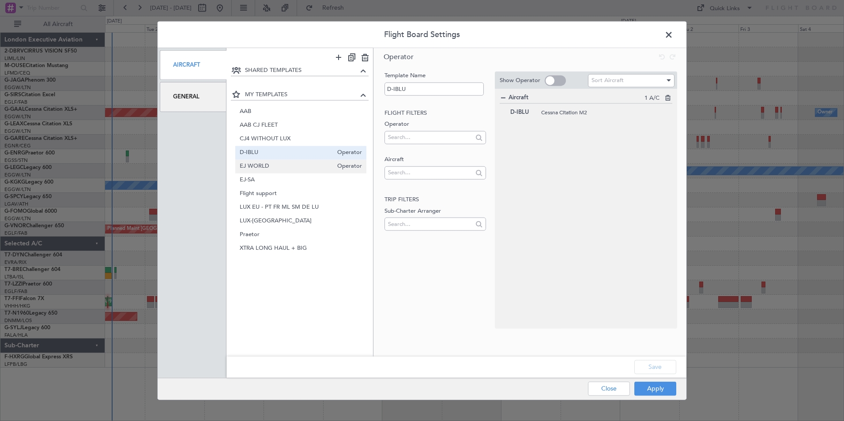
click at [303, 168] on span "EJ WORLD" at bounding box center [287, 166] width 94 height 9
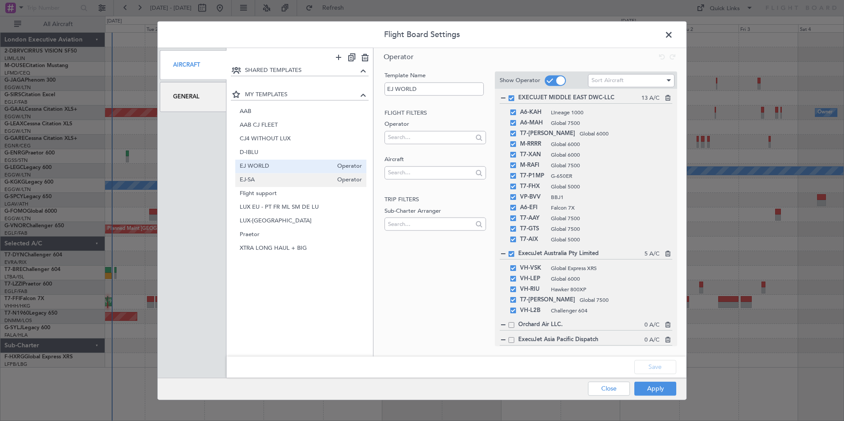
click at [305, 183] on span "EJ-SA" at bounding box center [287, 179] width 94 height 9
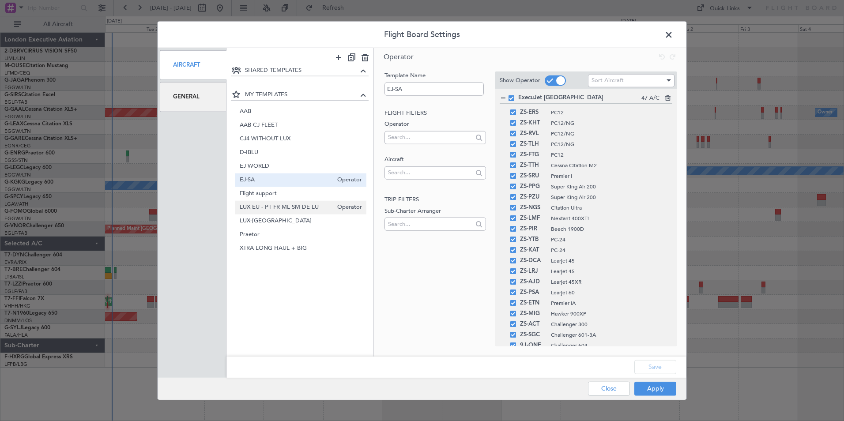
click at [311, 200] on div "LUX EU - PT FR ML [PERSON_NAME] Operator" at bounding box center [301, 207] width 132 height 14
type input "LUX EU - PT FR ML SM DE LU"
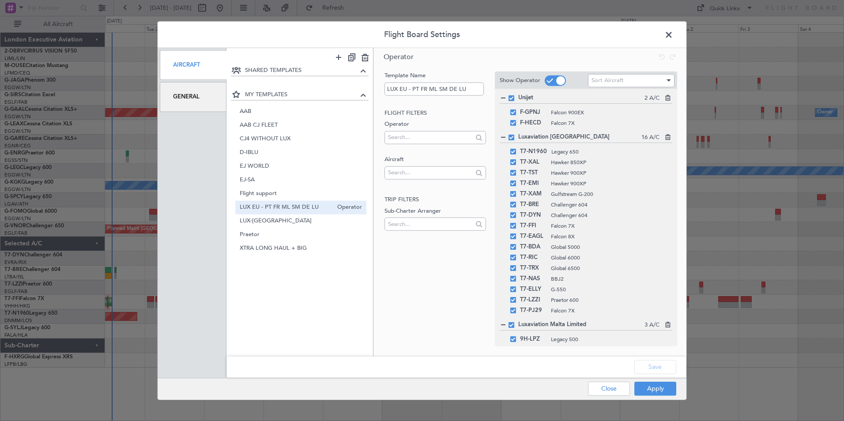
click at [311, 214] on div "LUX EU - PT FR ML [PERSON_NAME] Operator" at bounding box center [301, 207] width 132 height 14
click at [655, 385] on button "Apply" at bounding box center [656, 389] width 42 height 14
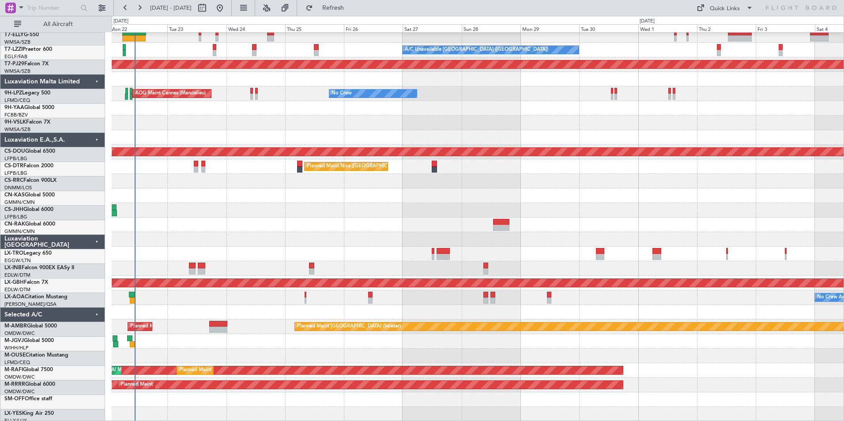
scroll to position [252, 0]
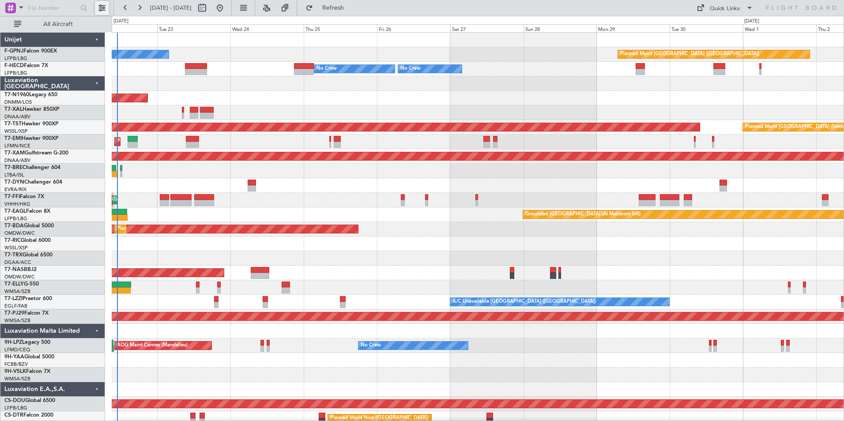
click at [104, 8] on button at bounding box center [102, 8] width 14 height 14
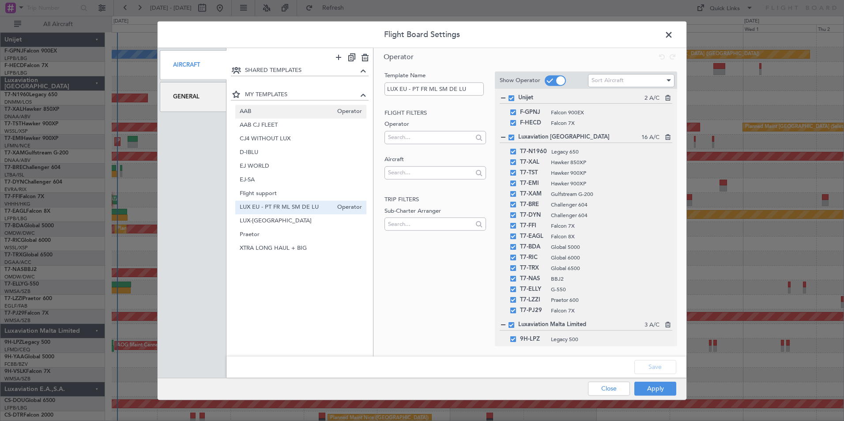
click at [274, 115] on span "AAB" at bounding box center [287, 111] width 94 height 9
type input "AAB"
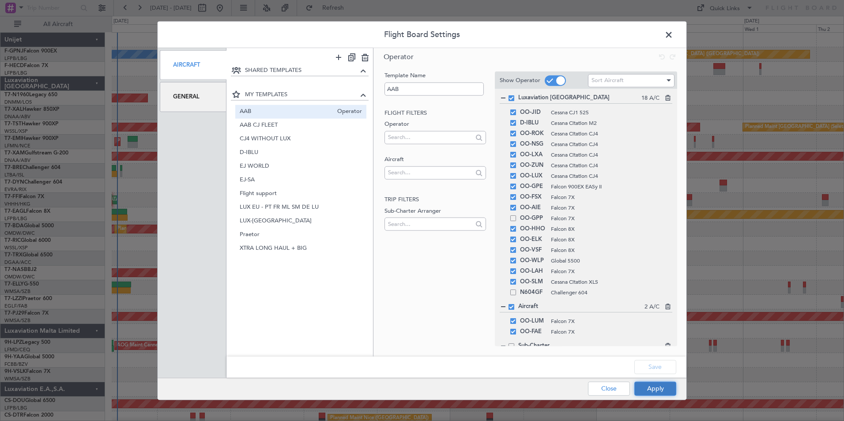
click at [658, 389] on button "Apply" at bounding box center [656, 389] width 42 height 14
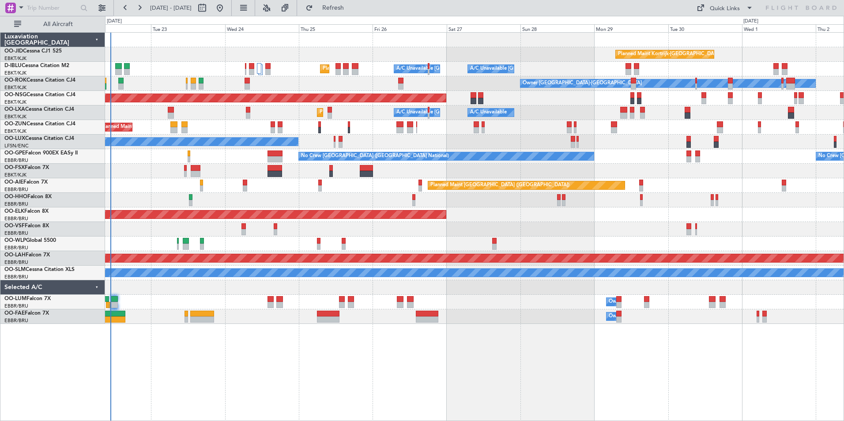
click at [155, 164] on div at bounding box center [474, 171] width 739 height 15
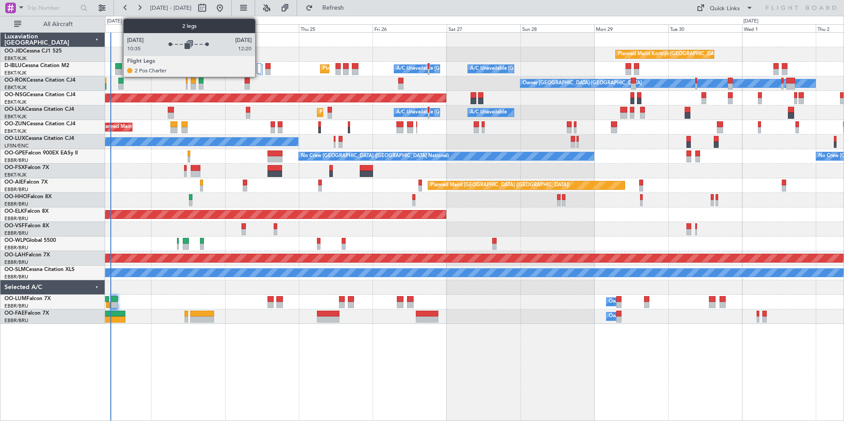
click at [259, 68] on div at bounding box center [259, 68] width 4 height 11
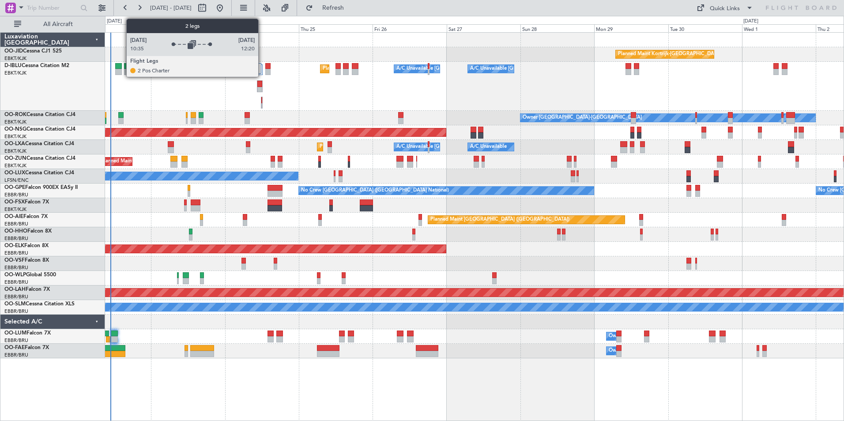
click at [262, 71] on div at bounding box center [260, 69] width 4 height 11
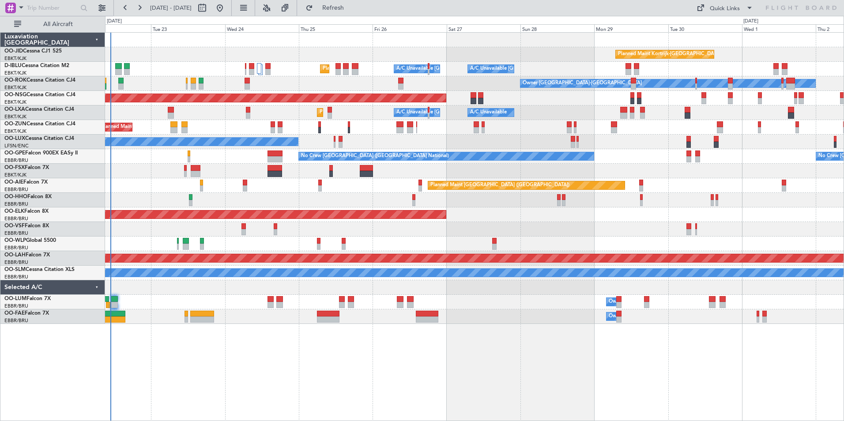
click at [213, 166] on div at bounding box center [474, 171] width 739 height 15
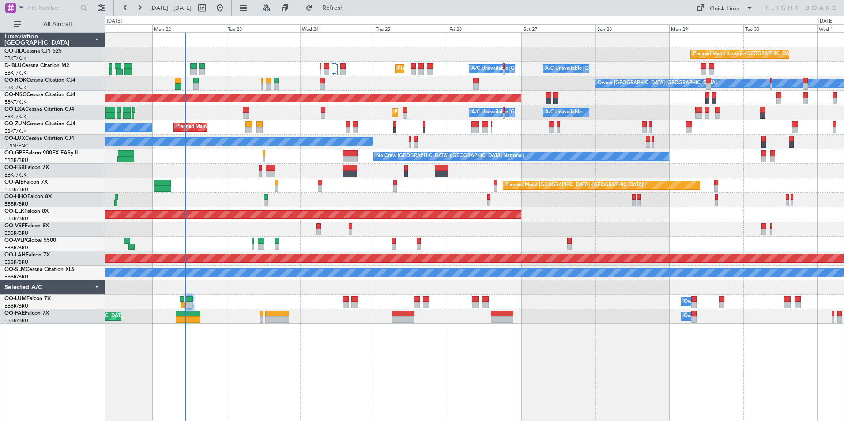
click at [234, 195] on div "Planned Maint Kortrijk-Wevelgem Planned Maint Nice (Côte d'Azur Airport) A/C Un…" at bounding box center [474, 178] width 739 height 291
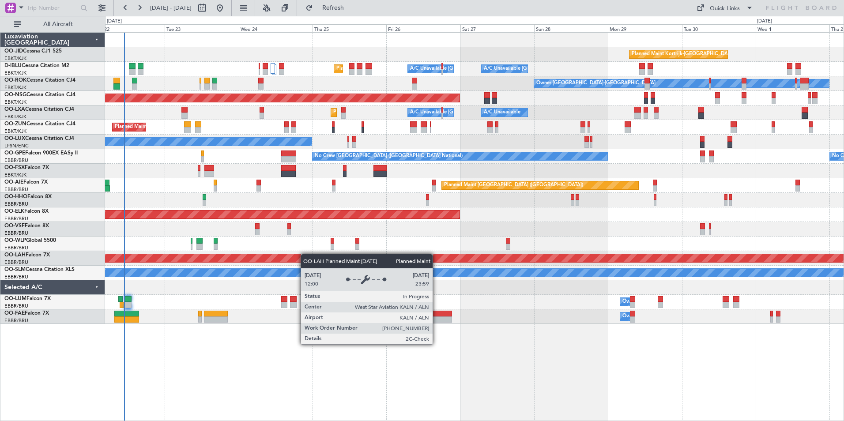
click at [286, 259] on div "Planned Maint Kortrijk-Wevelgem Planned Maint Nice (Côte d'Azur Airport) A/C Un…" at bounding box center [474, 178] width 739 height 291
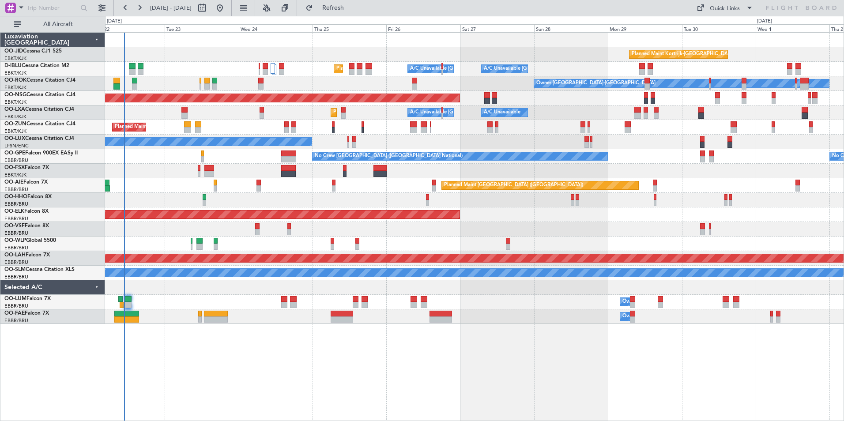
click at [508, 357] on div "Planned Maint Kortrijk-Wevelgem Planned Maint Nice (Côte d'Azur Airport) A/C Un…" at bounding box center [474, 226] width 739 height 389
